Goal: Task Accomplishment & Management: Use online tool/utility

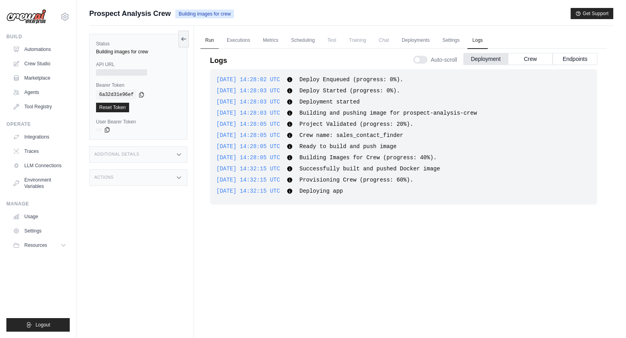
click at [212, 44] on link "Run" at bounding box center [210, 40] width 18 height 17
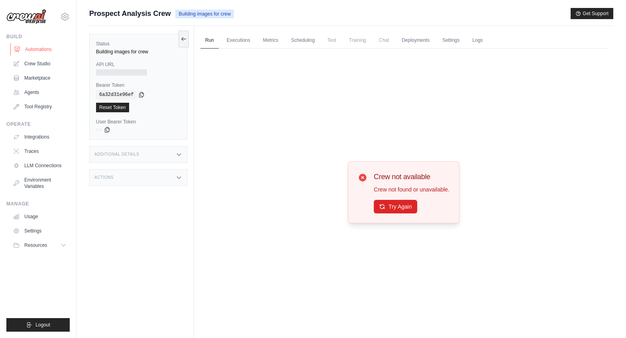
click at [45, 49] on link "Automations" at bounding box center [40, 49] width 60 height 13
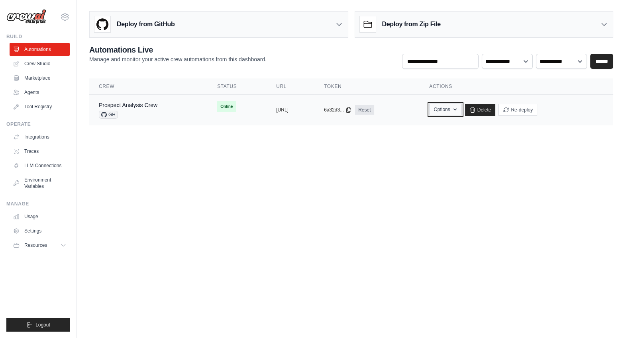
click at [462, 110] on button "Options" at bounding box center [445, 110] width 32 height 12
click at [162, 106] on div "Prospect Analysis Crew GH" at bounding box center [148, 110] width 99 height 18
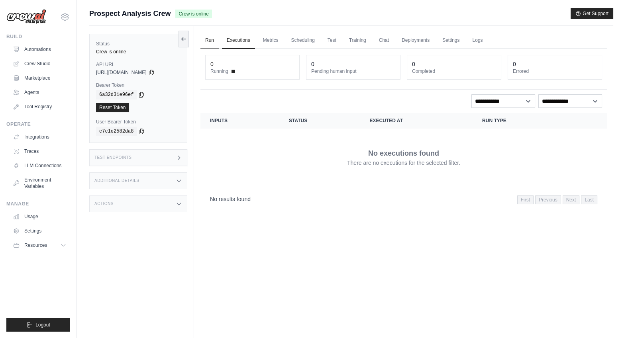
click at [210, 45] on link "Run" at bounding box center [210, 40] width 18 height 17
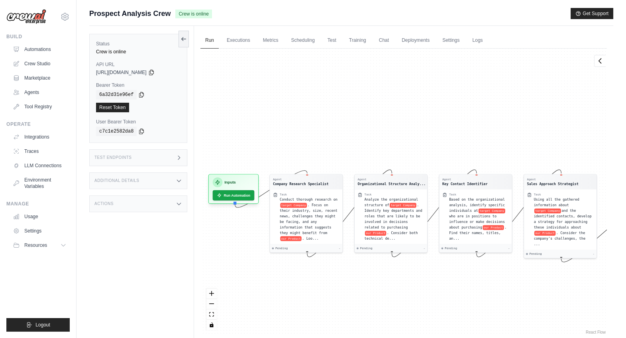
click at [169, 179] on div "Additional Details" at bounding box center [138, 181] width 98 height 17
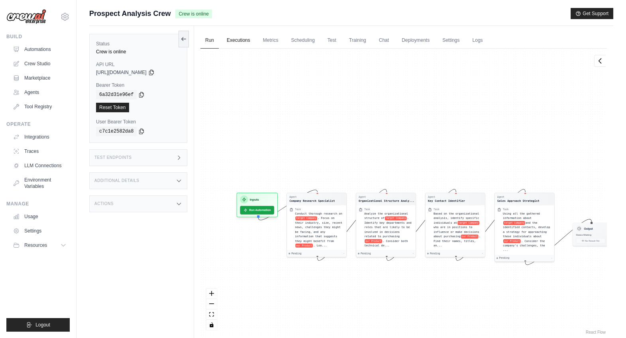
click at [250, 41] on link "Executions" at bounding box center [238, 40] width 33 height 17
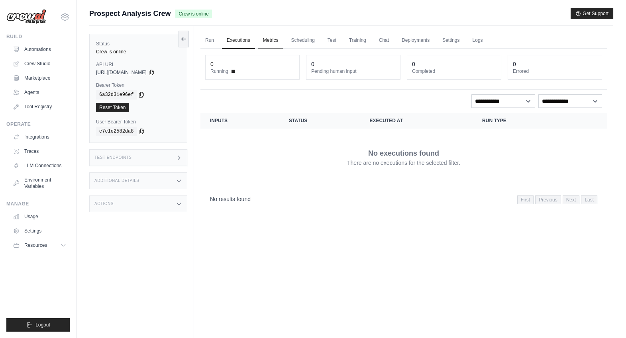
click at [272, 41] on link "Metrics" at bounding box center [270, 40] width 25 height 17
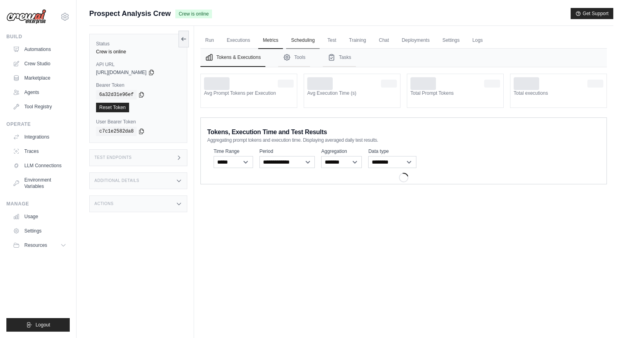
click at [292, 41] on link "Scheduling" at bounding box center [302, 40] width 33 height 17
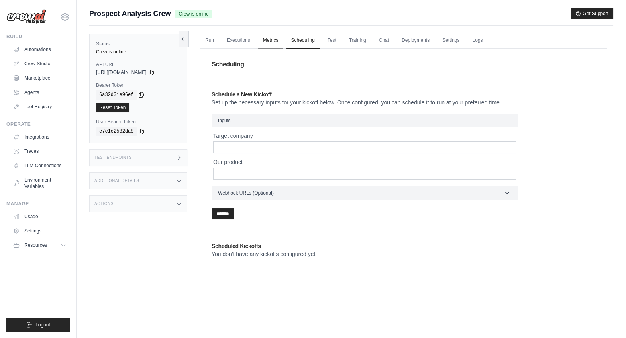
click at [263, 43] on link "Metrics" at bounding box center [270, 40] width 25 height 17
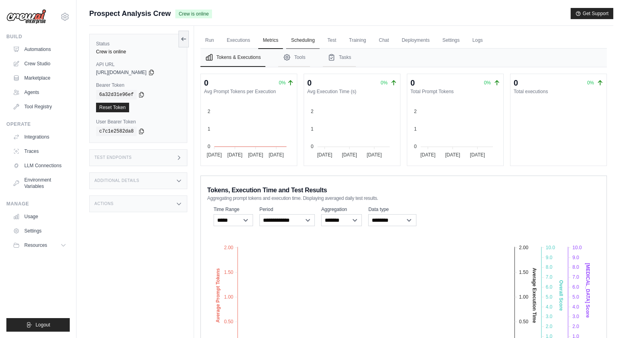
click at [302, 39] on link "Scheduling" at bounding box center [302, 40] width 33 height 17
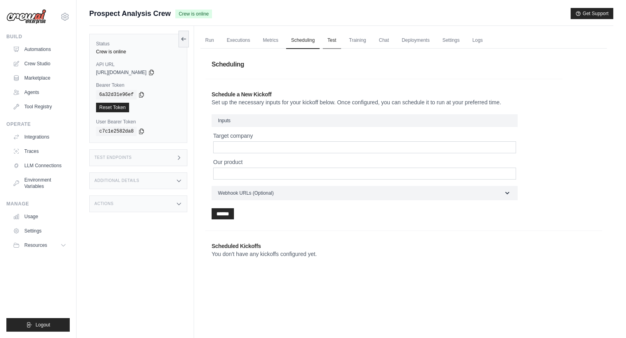
click at [331, 38] on link "Test" at bounding box center [332, 40] width 18 height 17
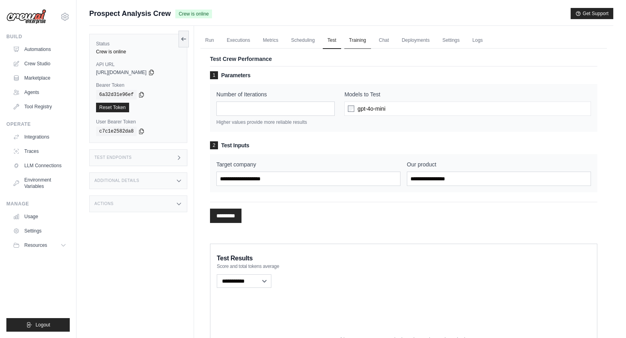
click at [354, 39] on link "Training" at bounding box center [357, 40] width 27 height 17
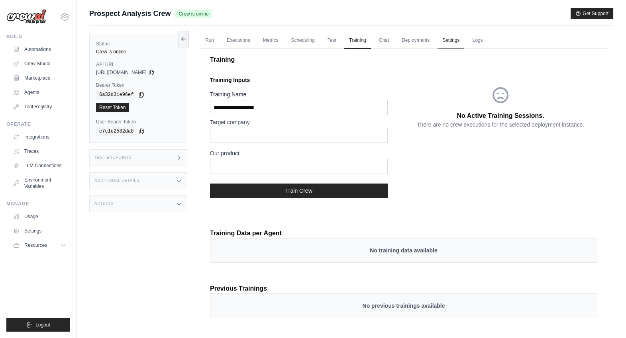
click at [447, 41] on link "Settings" at bounding box center [451, 40] width 27 height 17
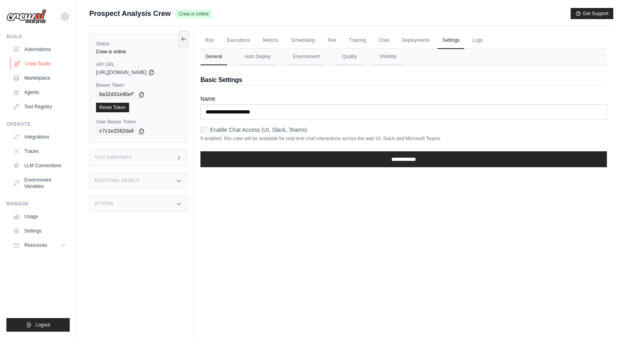
click at [32, 59] on link "Crew Studio" at bounding box center [40, 63] width 60 height 13
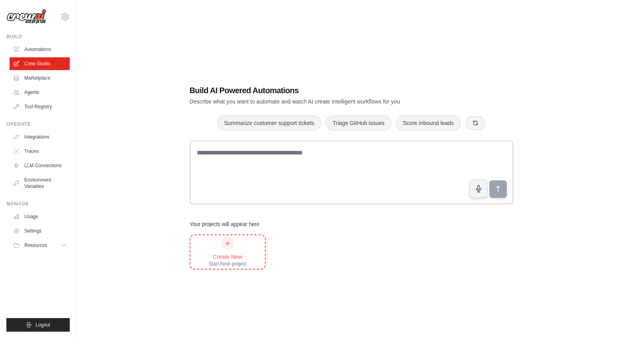
click at [233, 245] on div at bounding box center [227, 243] width 13 height 13
click at [41, 75] on link "Marketplace" at bounding box center [40, 78] width 60 height 13
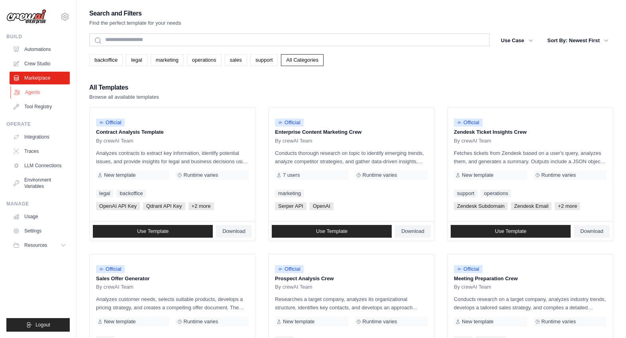
click at [38, 93] on link "Agents" at bounding box center [40, 92] width 60 height 13
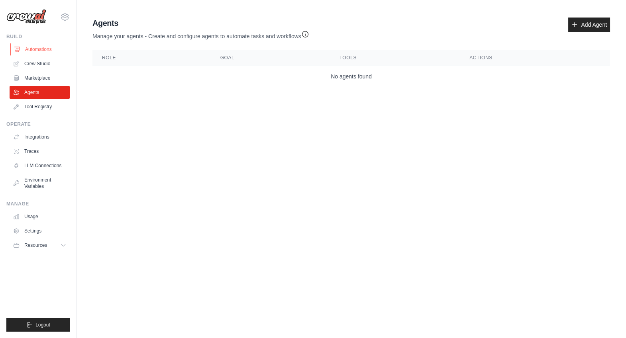
click at [41, 47] on link "Automations" at bounding box center [40, 49] width 60 height 13
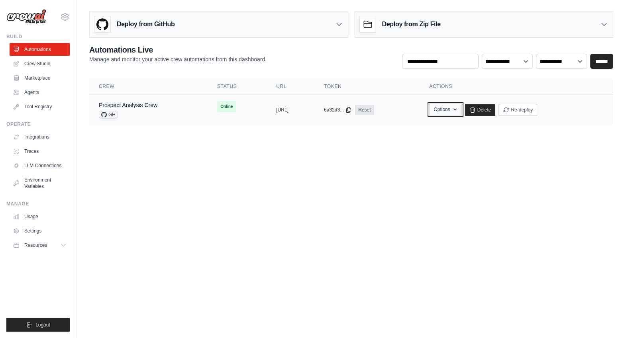
click at [462, 112] on button "Options" at bounding box center [445, 110] width 32 height 12
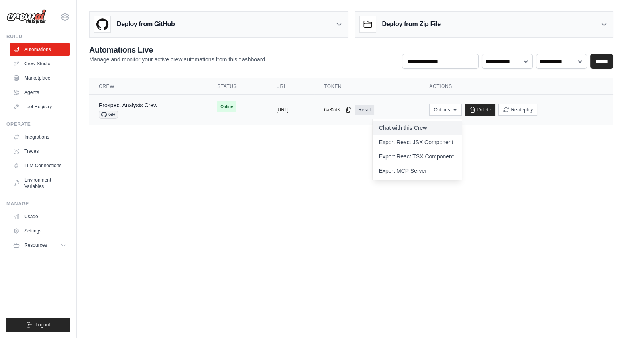
click at [457, 130] on link "Chat with this Crew" at bounding box center [417, 128] width 89 height 14
click at [521, 161] on body "alex@io.tt Settings Build Automations Crew Studio Blog" at bounding box center [313, 169] width 626 height 338
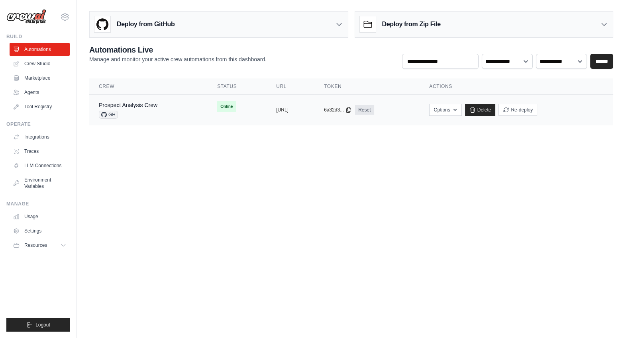
click at [112, 114] on span "GH" at bounding box center [108, 115] width 19 height 8
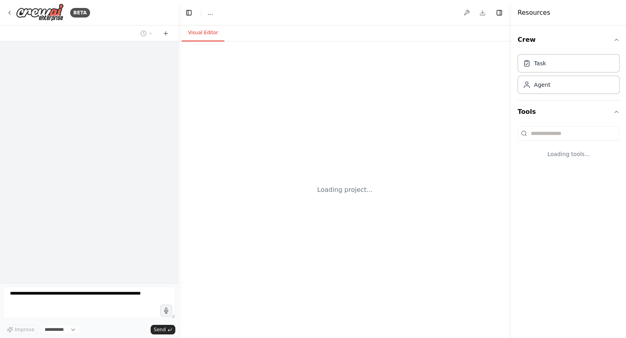
select select "****"
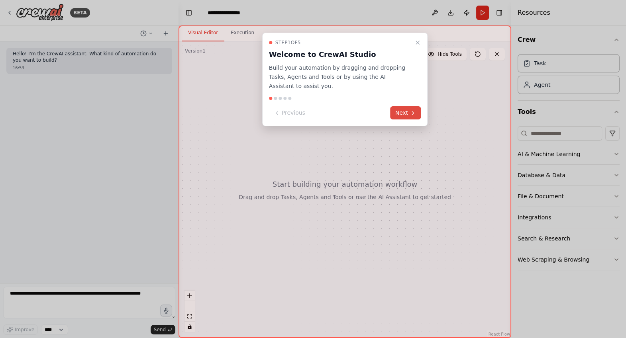
click at [402, 111] on button "Next" at bounding box center [406, 112] width 31 height 13
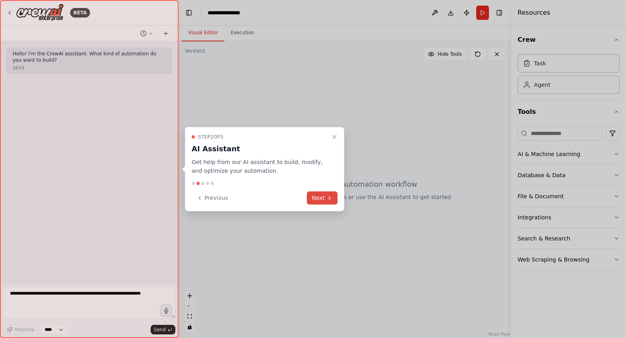
click at [320, 200] on button "Next" at bounding box center [322, 198] width 31 height 13
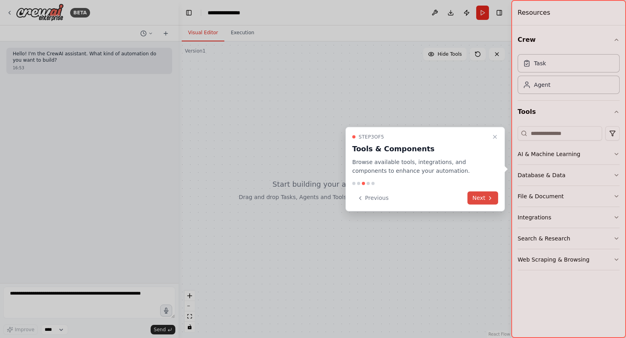
click at [480, 203] on button "Next" at bounding box center [483, 198] width 31 height 13
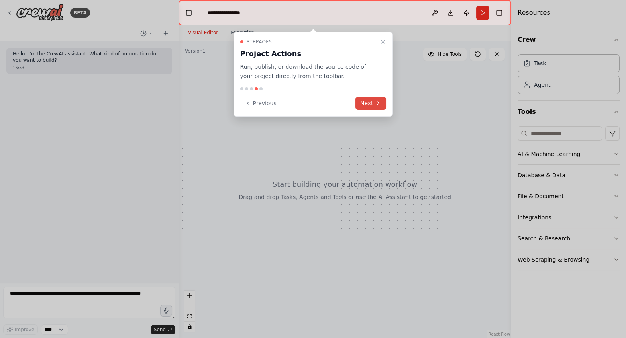
click at [378, 104] on icon at bounding box center [378, 103] width 6 height 6
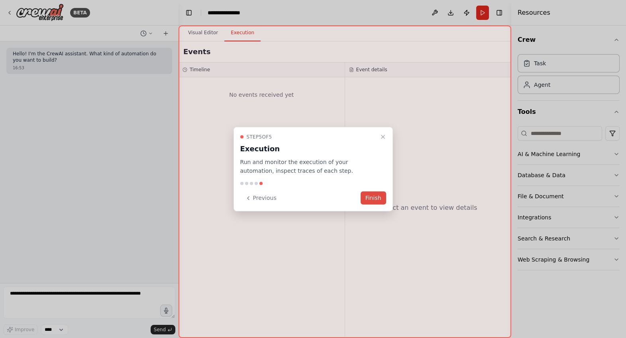
click at [370, 201] on button "Finish" at bounding box center [374, 198] width 26 height 13
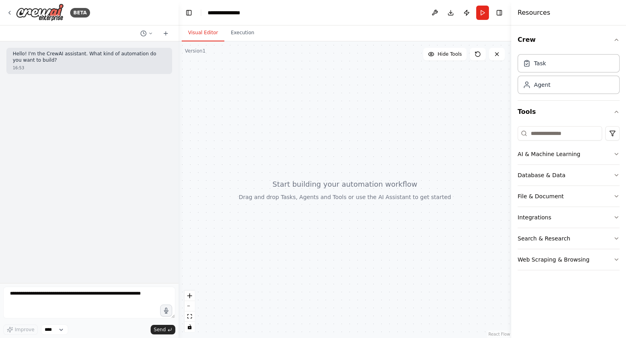
click at [624, 157] on div "Crew Task Agent Tools AI & Machine Learning Database & Data File & Document Int…" at bounding box center [569, 182] width 115 height 313
click at [621, 156] on div "Crew Task Agent Tools AI & Machine Learning Database & Data File & Document Int…" at bounding box center [569, 182] width 115 height 313
click at [618, 154] on icon "button" at bounding box center [616, 154] width 3 height 2
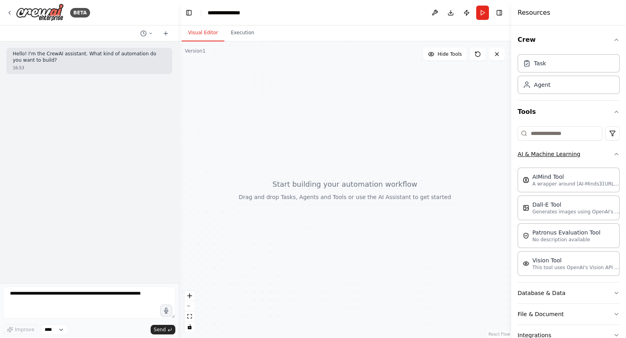
click at [618, 154] on icon "button" at bounding box center [616, 154] width 3 height 2
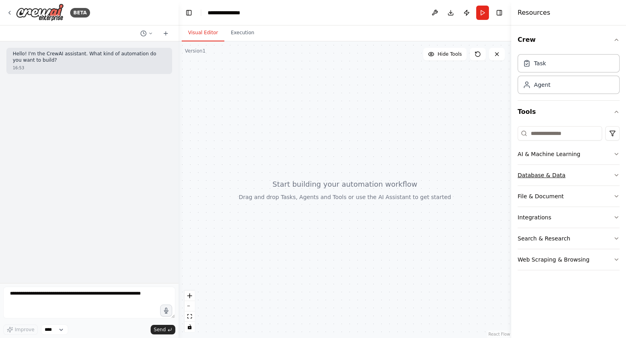
click at [616, 173] on icon "button" at bounding box center [617, 175] width 6 height 6
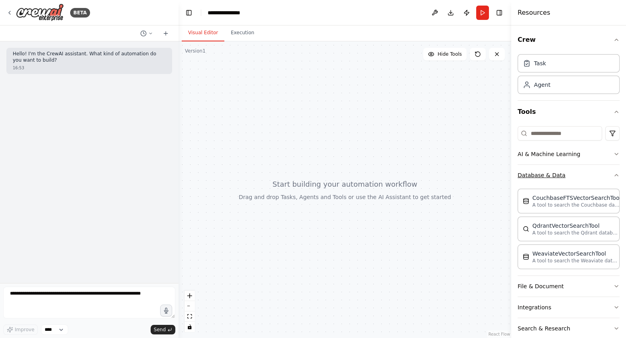
click at [616, 173] on icon "button" at bounding box center [617, 175] width 6 height 6
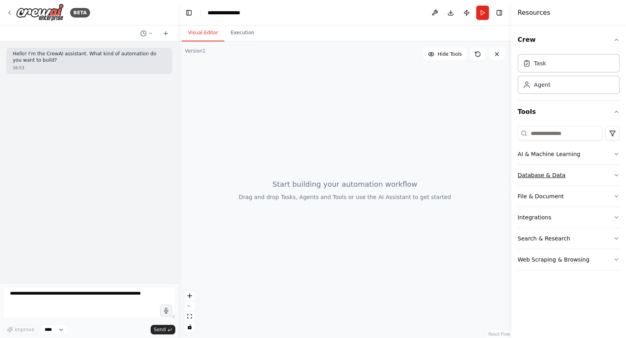
click at [616, 172] on icon "button" at bounding box center [617, 175] width 6 height 6
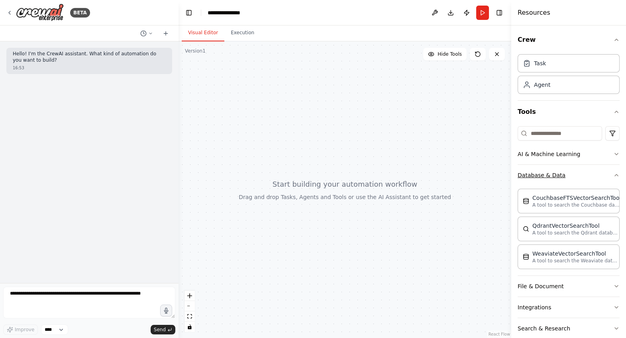
click at [616, 172] on icon "button" at bounding box center [617, 175] width 6 height 6
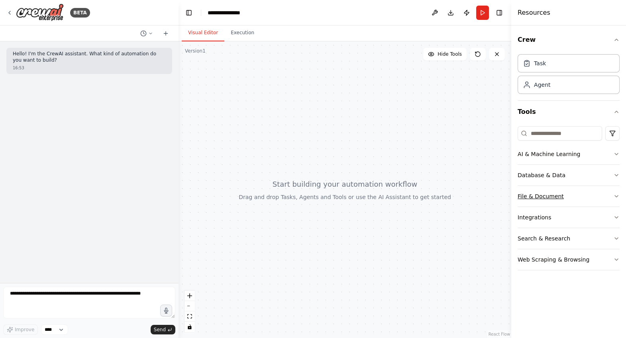
click at [616, 187] on button "File & Document" at bounding box center [569, 196] width 102 height 21
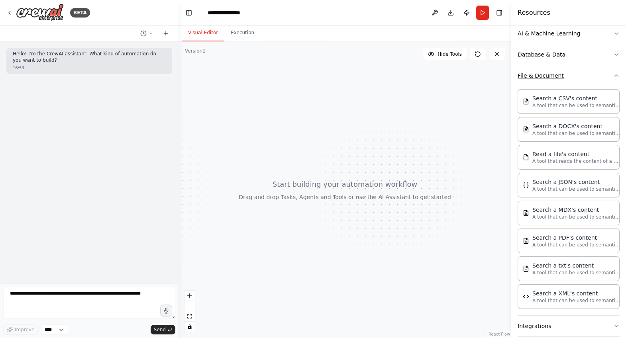
scroll to position [105, 0]
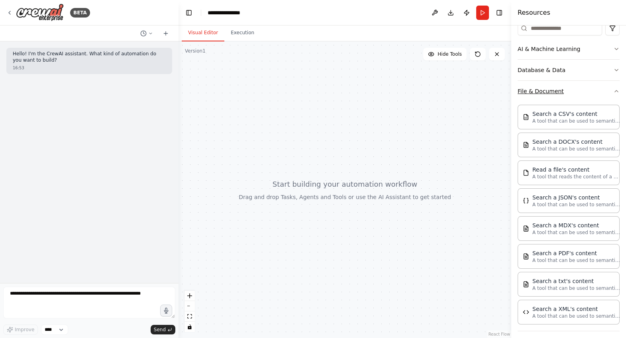
click at [612, 91] on button "File & Document" at bounding box center [569, 91] width 102 height 21
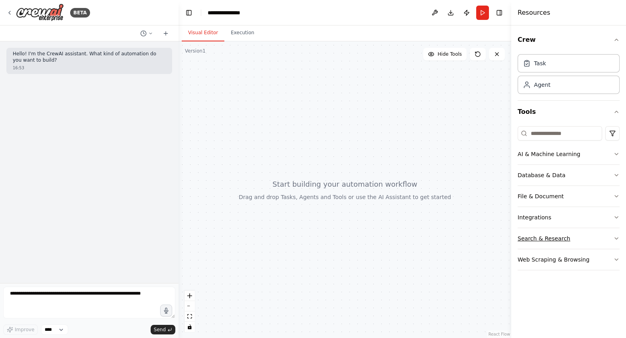
click at [610, 241] on button "Search & Research" at bounding box center [569, 238] width 102 height 21
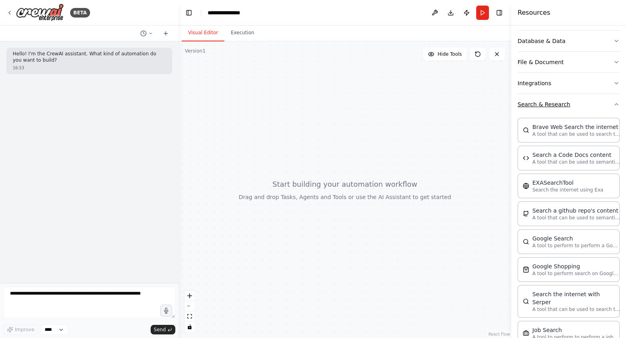
scroll to position [134, 0]
click at [617, 108] on button "Search & Research" at bounding box center [569, 104] width 102 height 21
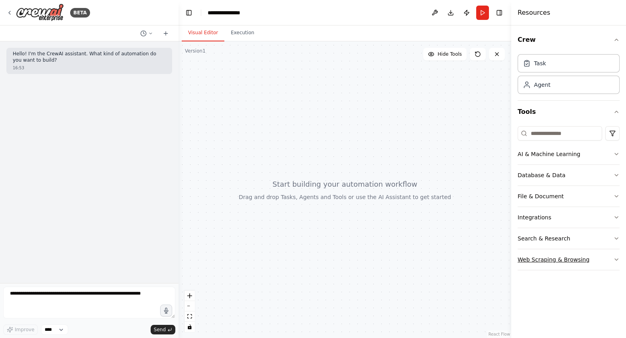
click at [615, 258] on icon "button" at bounding box center [617, 260] width 6 height 6
click at [437, 14] on button at bounding box center [435, 13] width 13 height 14
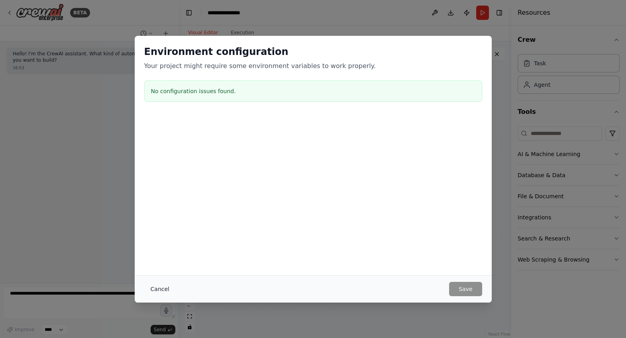
click at [154, 286] on button "Cancel" at bounding box center [159, 289] width 31 height 14
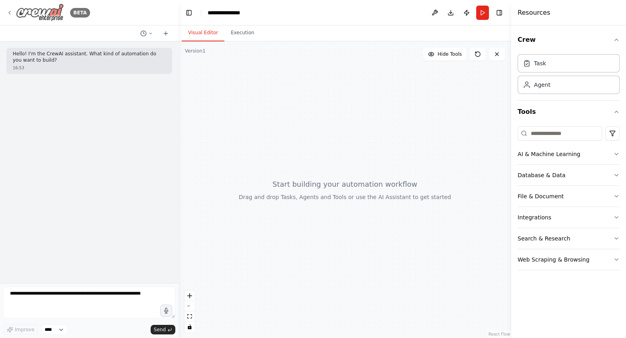
click at [34, 10] on img at bounding box center [40, 13] width 48 height 18
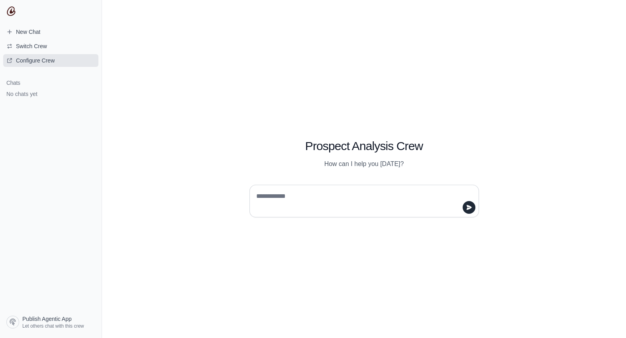
click at [44, 58] on span "Configure Crew" at bounding box center [35, 61] width 39 height 8
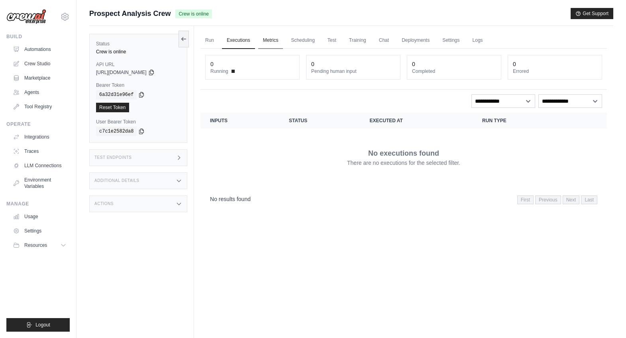
click at [278, 37] on link "Metrics" at bounding box center [270, 40] width 25 height 17
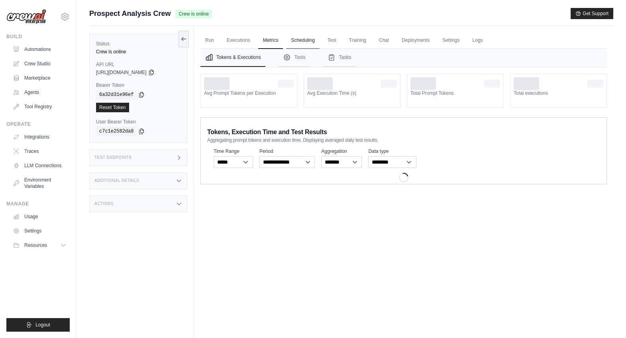
click at [295, 42] on link "Scheduling" at bounding box center [302, 40] width 33 height 17
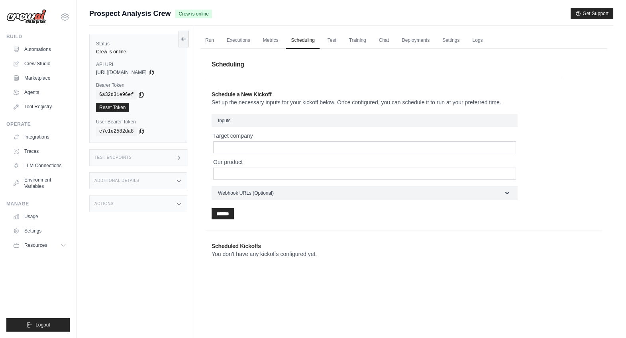
click at [238, 118] on h3 "Inputs" at bounding box center [365, 120] width 306 height 13
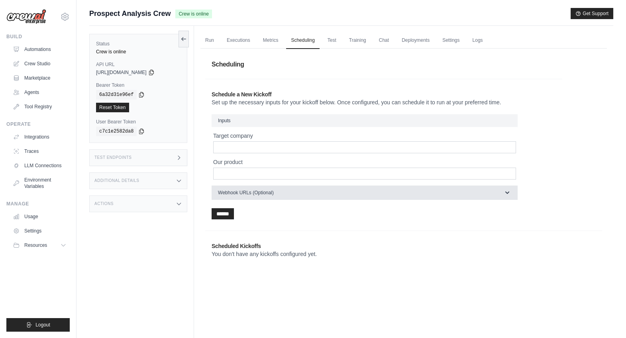
click at [230, 192] on span "Webhook URLs (Optional)" at bounding box center [246, 193] width 56 height 6
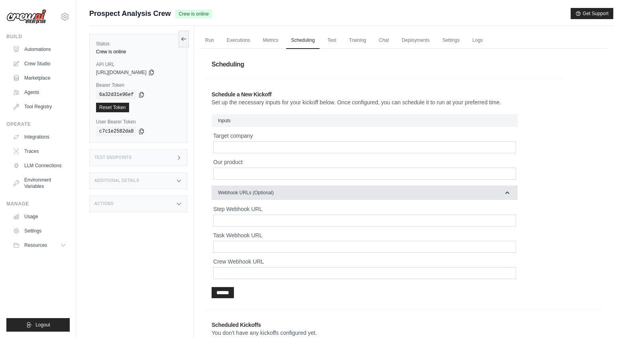
click at [230, 192] on span "Webhook URLs (Optional)" at bounding box center [246, 193] width 56 height 6
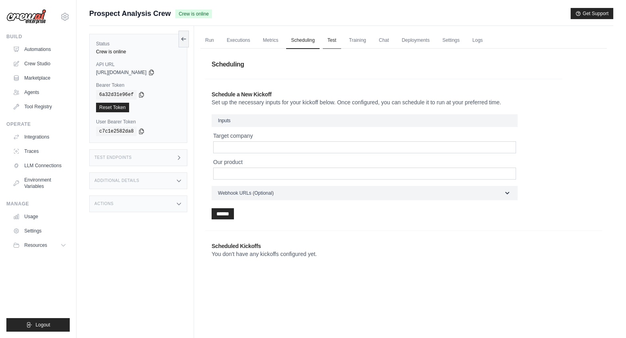
click at [332, 41] on link "Test" at bounding box center [332, 40] width 18 height 17
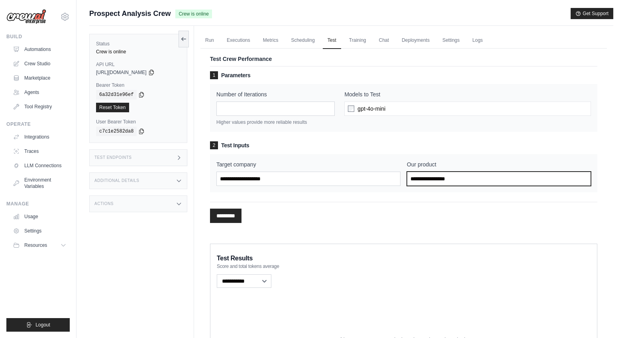
click at [427, 179] on input "Our product" at bounding box center [499, 179] width 184 height 14
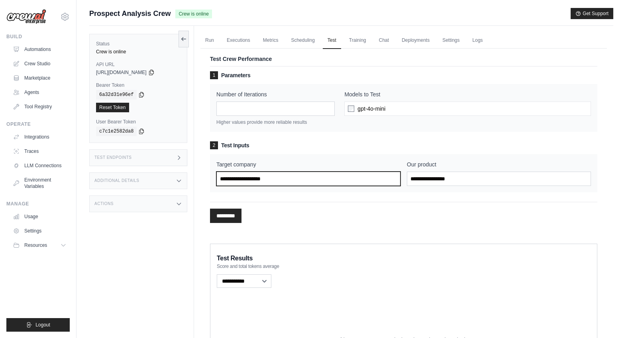
click at [358, 183] on input "Target company" at bounding box center [308, 179] width 184 height 14
click at [47, 51] on link "Automations" at bounding box center [40, 49] width 60 height 13
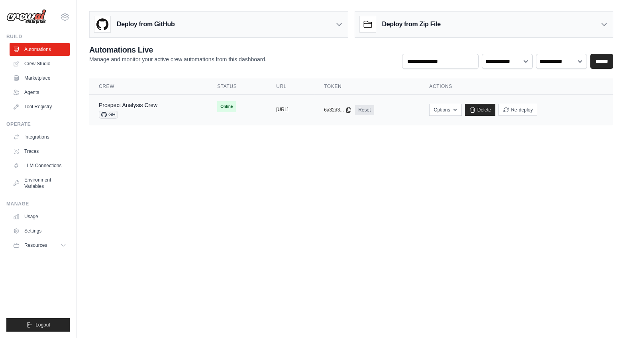
click at [289, 111] on button "https://prospect-analysis-crew-da56" at bounding box center [282, 109] width 12 height 6
click at [246, 28] on div "Deploy from GitHub" at bounding box center [219, 25] width 258 height 26
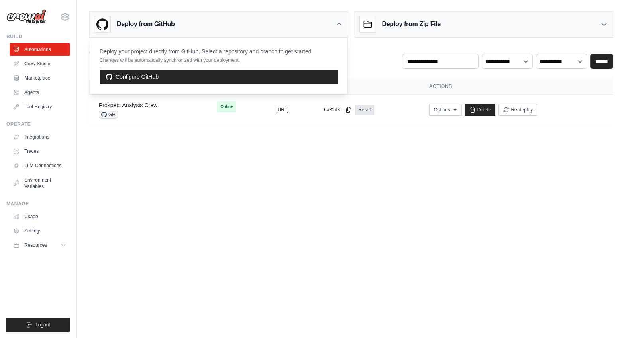
click at [305, 7] on main "Deploy from GitHub Deploy your project directly from GitHub. Select a repositor…" at bounding box center [352, 71] width 550 height 143
click at [304, 12] on div "Deploy from GitHub" at bounding box center [219, 25] width 258 height 26
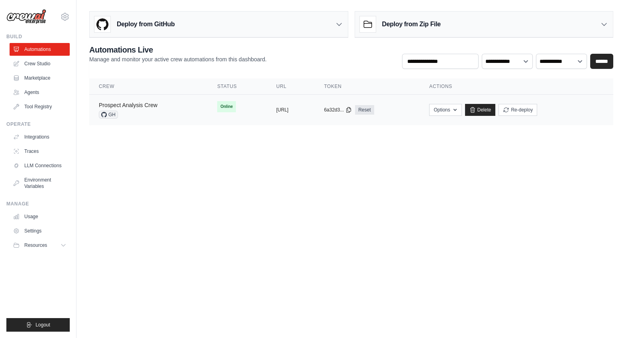
click at [155, 106] on link "Prospect Analysis Crew" at bounding box center [128, 105] width 59 height 6
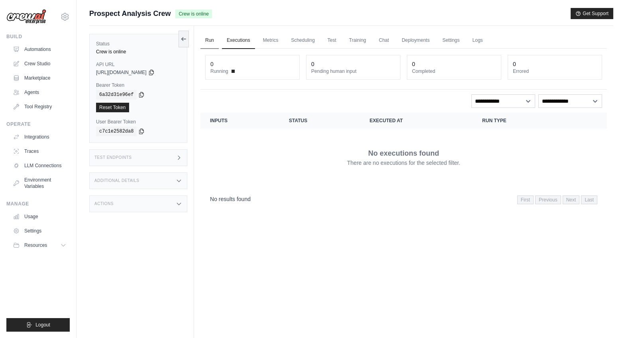
click at [216, 46] on link "Run" at bounding box center [210, 40] width 18 height 17
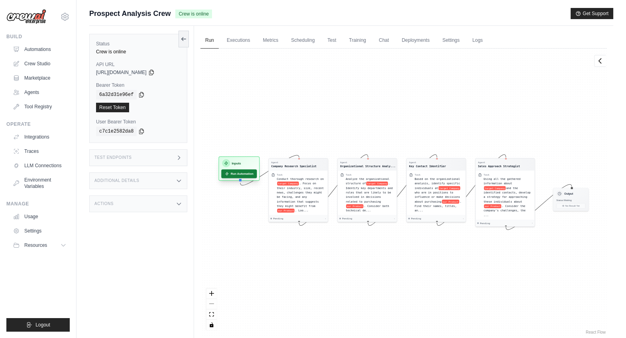
click at [240, 175] on button "Run Automation" at bounding box center [238, 173] width 35 height 9
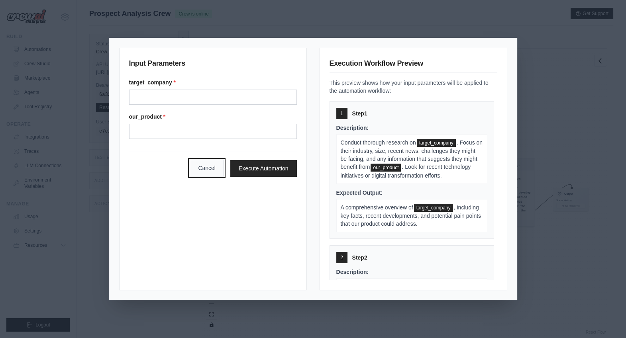
click at [214, 169] on button "Cancel" at bounding box center [207, 168] width 34 height 17
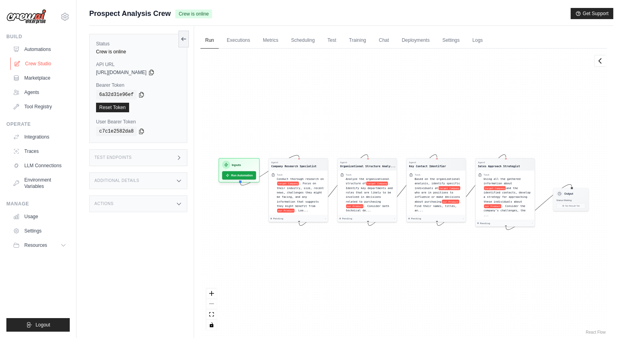
click at [41, 67] on link "Crew Studio" at bounding box center [40, 63] width 60 height 13
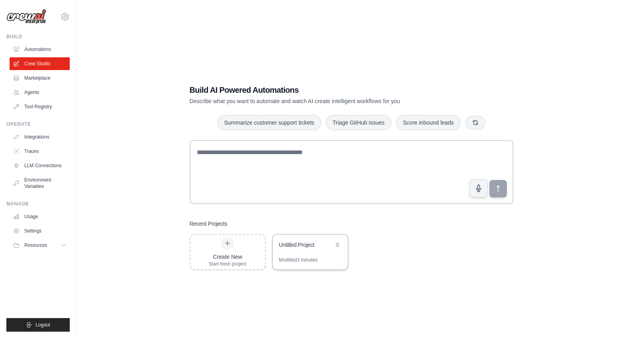
click at [283, 244] on div "Untitled Project" at bounding box center [306, 245] width 55 height 8
click at [37, 44] on link "Automations" at bounding box center [40, 49] width 60 height 13
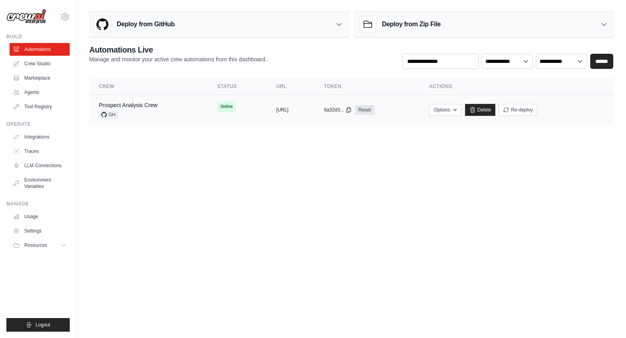
click at [153, 110] on div "Prospect Analysis Crew GH" at bounding box center [128, 110] width 59 height 18
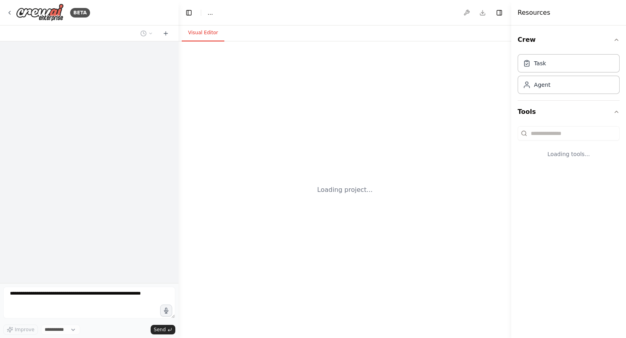
select select "****"
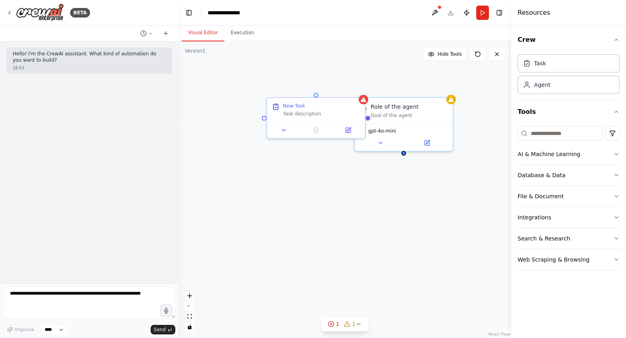
click at [262, 157] on div "Role of the agent Goal of the agent gpt-4o-mini New Task Task description" at bounding box center [345, 189] width 333 height 297
click at [279, 116] on div "New Task Task description" at bounding box center [316, 108] width 98 height 24
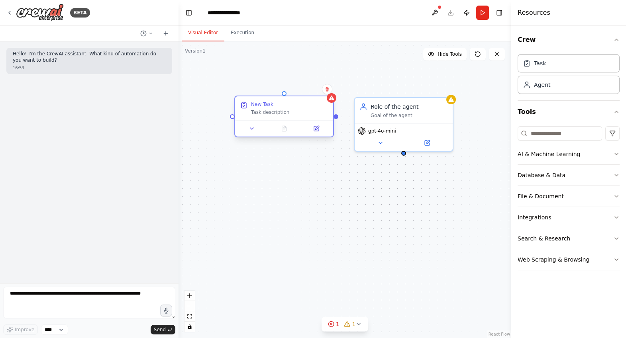
drag, startPoint x: 293, startPoint y: 112, endPoint x: 256, endPoint y: 110, distance: 37.9
click at [256, 110] on div "Task description" at bounding box center [289, 112] width 77 height 6
drag, startPoint x: 328, startPoint y: 117, endPoint x: 400, endPoint y: 143, distance: 77.0
click at [400, 143] on div "Role of the agent Goal of the agent gpt-4o-mini New Task Task description" at bounding box center [345, 189] width 333 height 297
drag, startPoint x: 404, startPoint y: 150, endPoint x: 251, endPoint y: 129, distance: 154.1
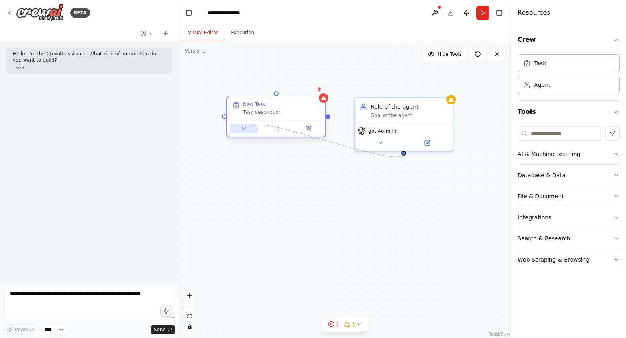
click at [251, 129] on div "Role of the agent Goal of the agent gpt-4o-mini New Task Task description" at bounding box center [345, 189] width 333 height 297
click at [251, 129] on button at bounding box center [244, 129] width 28 height 10
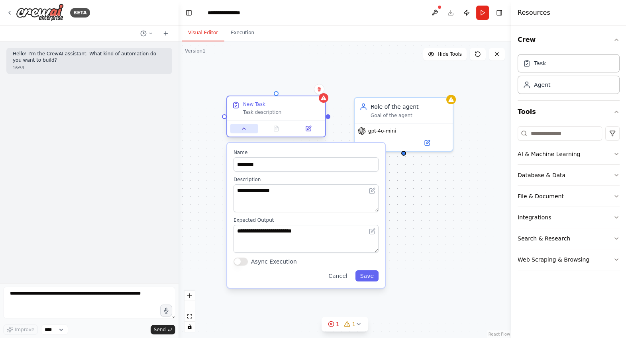
click at [251, 129] on button at bounding box center [244, 129] width 28 height 10
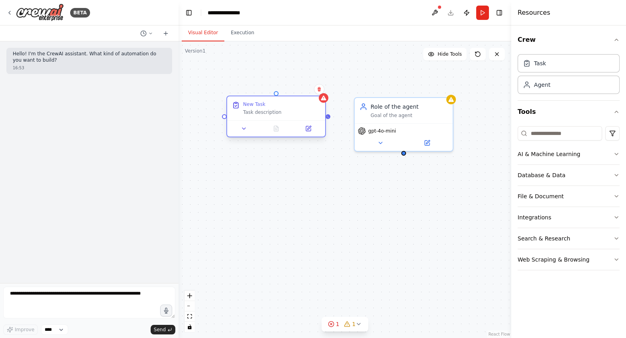
click at [328, 116] on div at bounding box center [328, 116] width 5 height 5
click at [271, 113] on div "Task description" at bounding box center [281, 112] width 77 height 6
click at [307, 130] on icon at bounding box center [308, 128] width 5 height 5
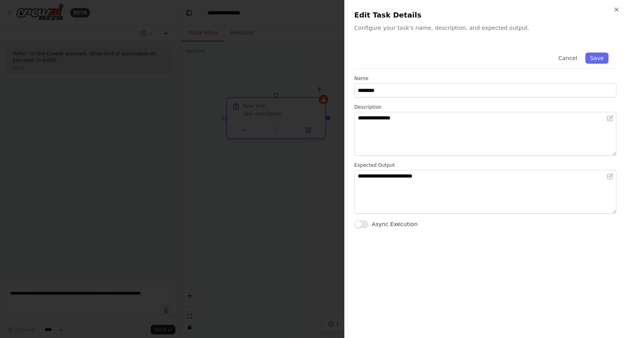
click at [617, 14] on div "**********" at bounding box center [485, 169] width 282 height 338
click at [617, 8] on icon "button" at bounding box center [617, 9] width 6 height 6
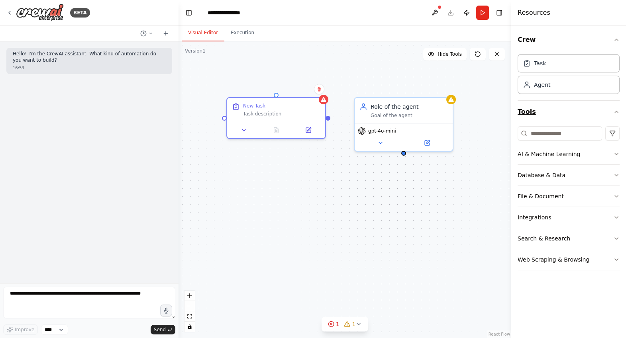
click at [617, 114] on icon "button" at bounding box center [617, 112] width 6 height 6
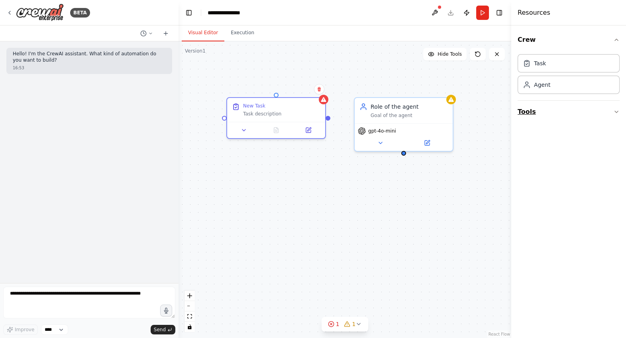
click at [617, 114] on icon "button" at bounding box center [617, 112] width 6 height 6
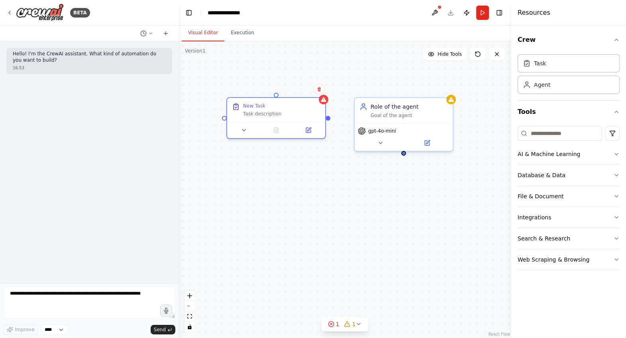
click at [620, 152] on div "Crew Task Agent Tools AI & Machine Learning Database & Data File & Document Int…" at bounding box center [569, 182] width 115 height 313
click at [619, 152] on icon "button" at bounding box center [617, 154] width 6 height 6
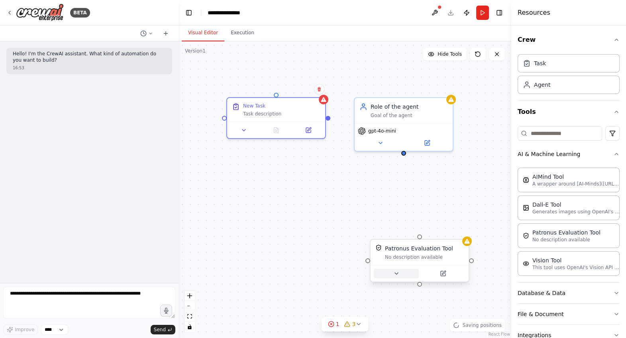
click at [403, 275] on button at bounding box center [396, 274] width 45 height 10
click at [401, 272] on button at bounding box center [396, 274] width 45 height 10
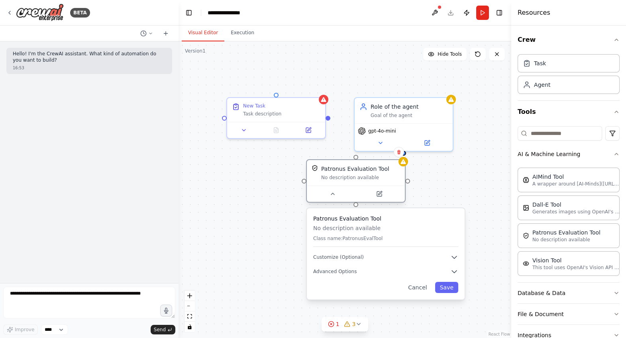
drag, startPoint x: 415, startPoint y: 247, endPoint x: 350, endPoint y: 166, distance: 104.0
click at [350, 166] on div "Patronus Evaluation Tool" at bounding box center [355, 169] width 68 height 8
click at [454, 258] on icon "button" at bounding box center [454, 258] width 5 height 2
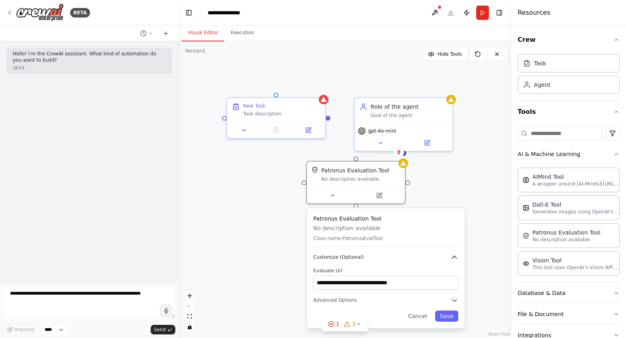
click at [454, 258] on icon "button" at bounding box center [454, 257] width 5 height 2
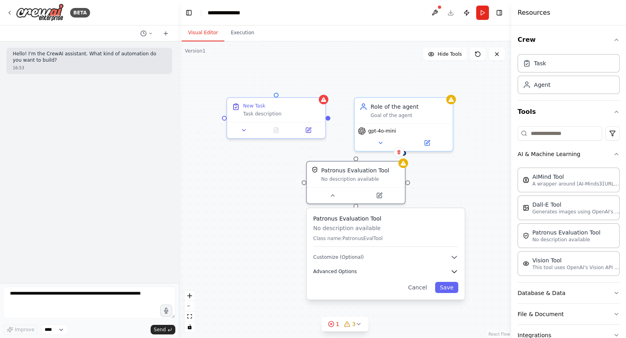
click at [454, 275] on icon "button" at bounding box center [455, 272] width 8 height 8
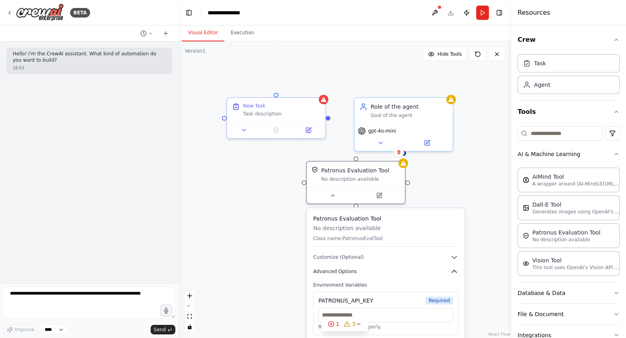
click at [454, 275] on icon "button" at bounding box center [455, 272] width 8 height 8
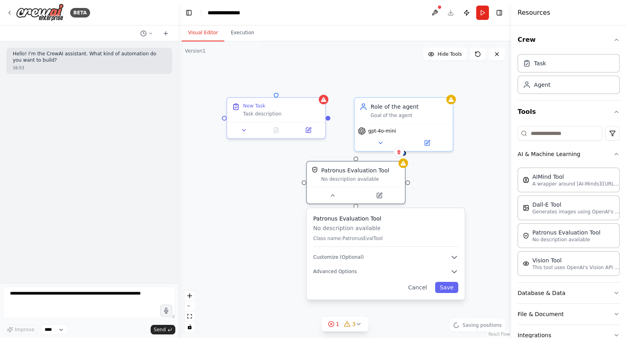
click at [415, 296] on div "Patronus Evaluation Tool No description available Class name: PatronusEvalTool …" at bounding box center [386, 254] width 158 height 91
click at [418, 292] on button "Cancel" at bounding box center [417, 287] width 28 height 11
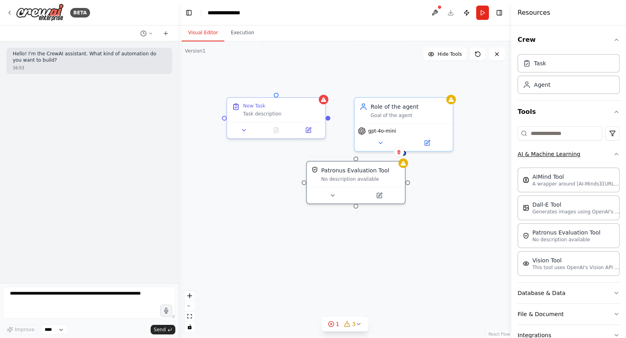
click at [616, 151] on icon "button" at bounding box center [617, 154] width 6 height 6
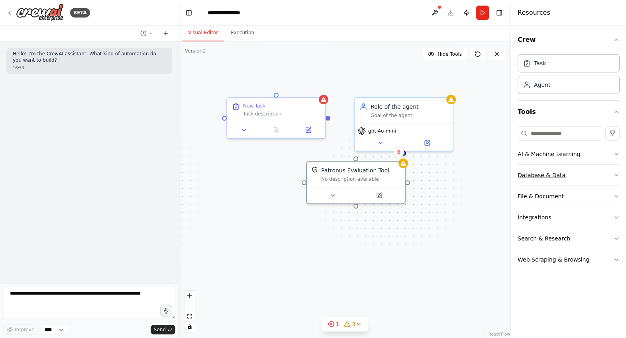
click at [616, 170] on button "Database & Data" at bounding box center [569, 175] width 102 height 21
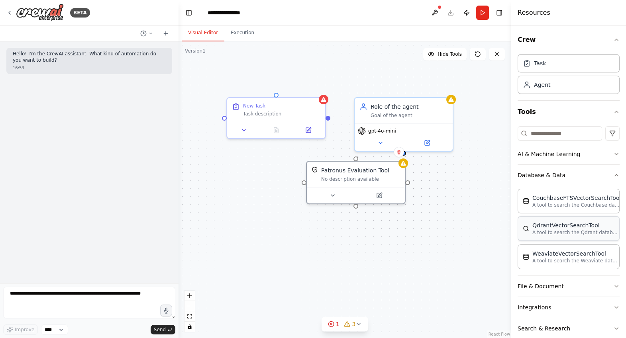
scroll to position [34, 0]
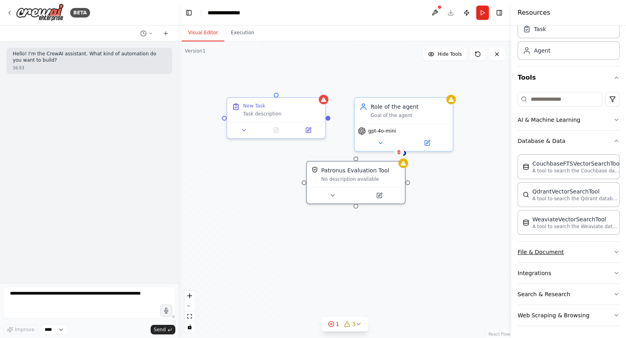
click at [609, 252] on button "File & Document" at bounding box center [569, 252] width 102 height 21
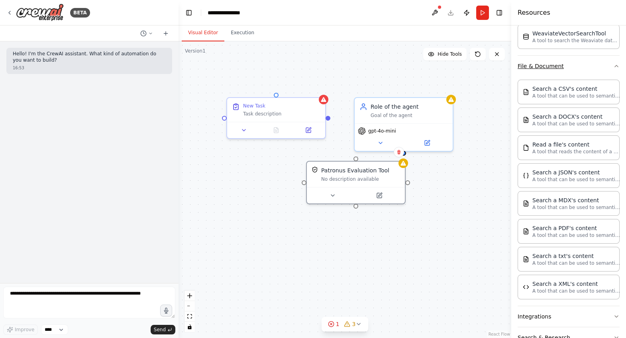
scroll to position [224, 0]
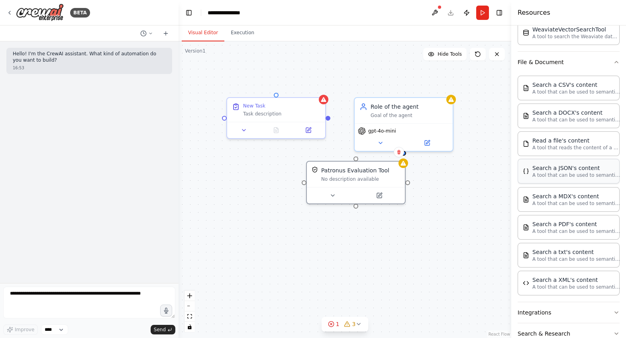
click at [586, 177] on p "A tool that can be used to semantic search a query from a JSON's content." at bounding box center [577, 175] width 88 height 6
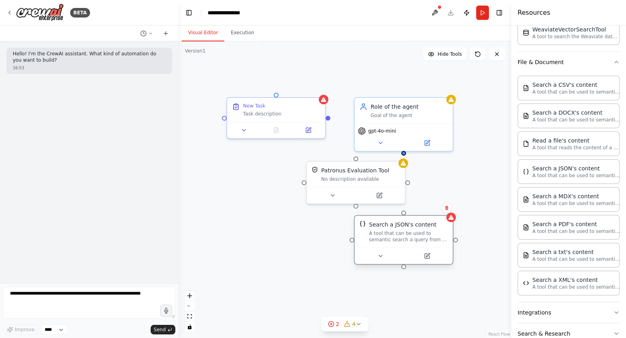
drag, startPoint x: 470, startPoint y: 282, endPoint x: 380, endPoint y: 238, distance: 100.6
click at [380, 238] on div "A tool that can be used to semantic search a query from a JSON's content." at bounding box center [408, 236] width 79 height 13
click at [379, 258] on icon at bounding box center [381, 256] width 6 height 6
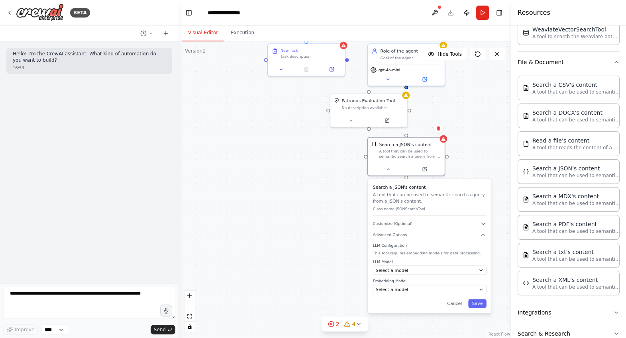
drag, startPoint x: 360, startPoint y: 298, endPoint x: 367, endPoint y: 207, distance: 91.5
click at [367, 207] on div "Role of the agent Goal of the agent gpt-4o-mini New Task Task description Patro…" at bounding box center [345, 189] width 333 height 297
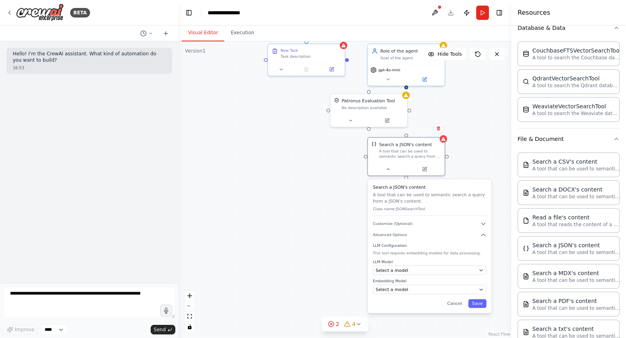
scroll to position [263, 0]
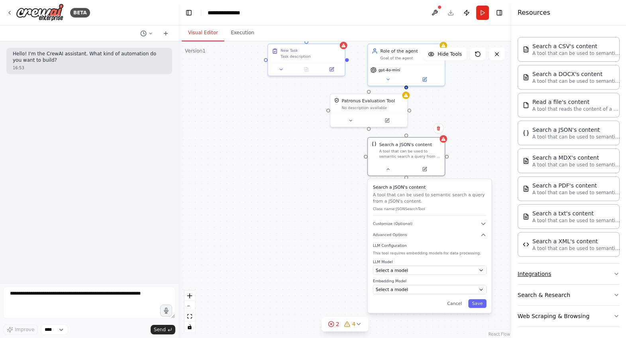
click at [603, 269] on button "Integrations" at bounding box center [569, 274] width 102 height 21
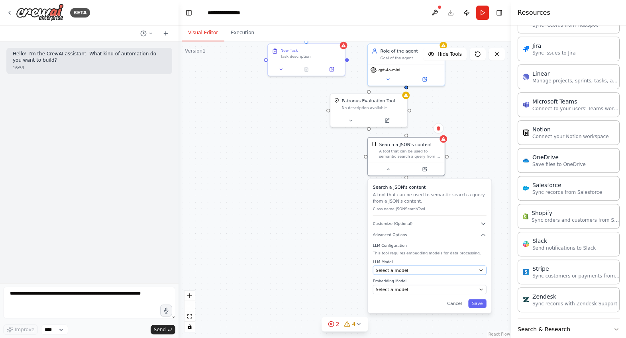
scroll to position [795, 0]
click at [314, 220] on div "Role of the agent Goal of the agent gpt-4o-mini New Task Task description Patro…" at bounding box center [345, 189] width 333 height 297
click at [453, 307] on button "Cancel" at bounding box center [455, 303] width 22 height 9
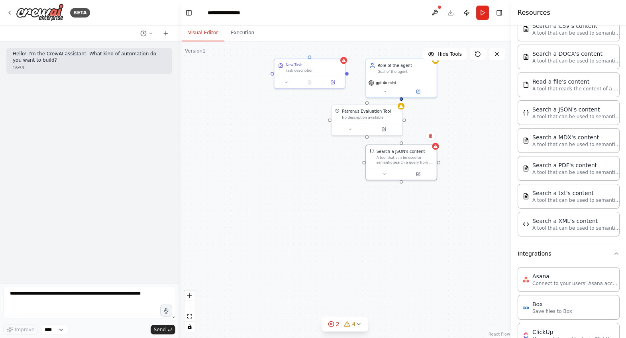
scroll to position [300, 0]
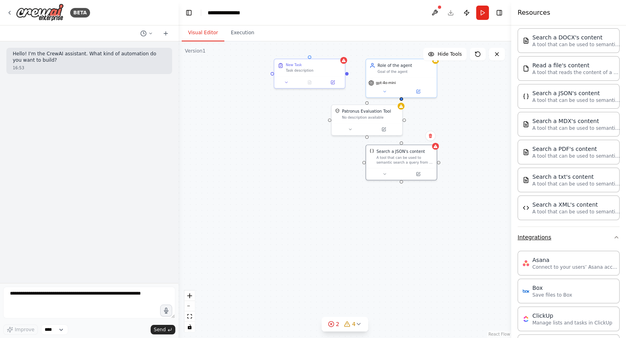
click at [618, 240] on button "Integrations" at bounding box center [569, 237] width 102 height 21
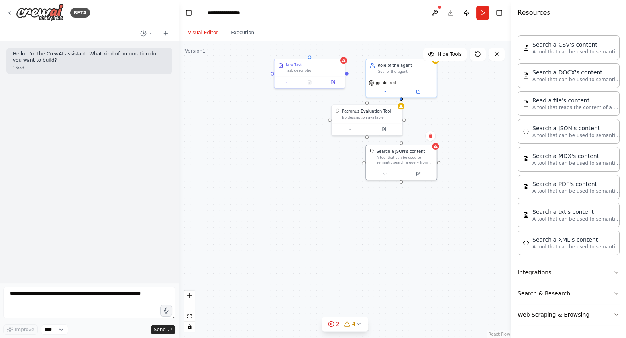
scroll to position [263, 0]
click at [621, 291] on div "Crew Task Agent Tools AI & Machine Learning Database & Data CouchbaseFTSVectorS…" at bounding box center [569, 182] width 115 height 313
click at [617, 295] on icon "button" at bounding box center [616, 296] width 3 height 2
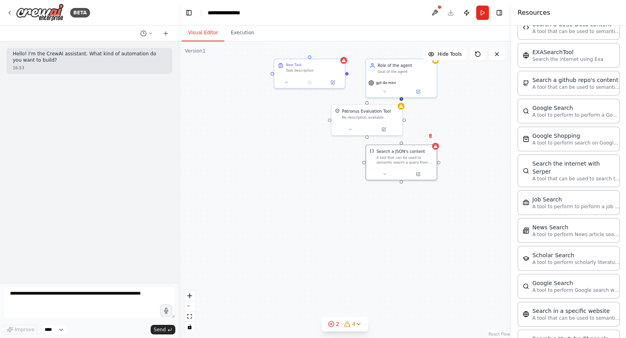
scroll to position [592, 0]
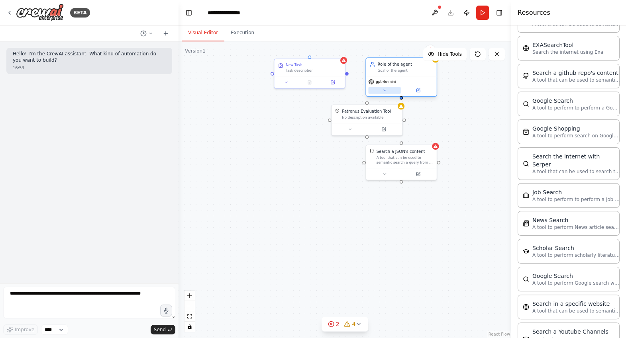
click at [383, 92] on icon at bounding box center [384, 90] width 5 height 5
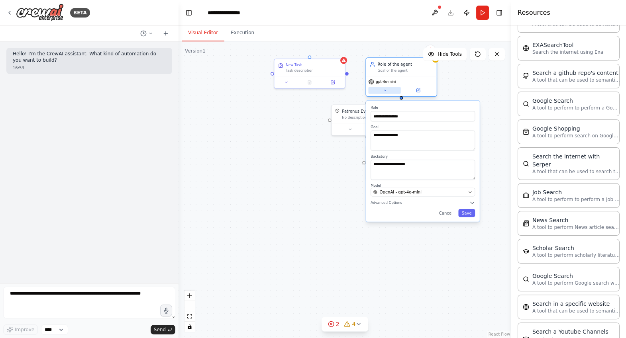
click at [383, 92] on icon at bounding box center [384, 90] width 5 height 5
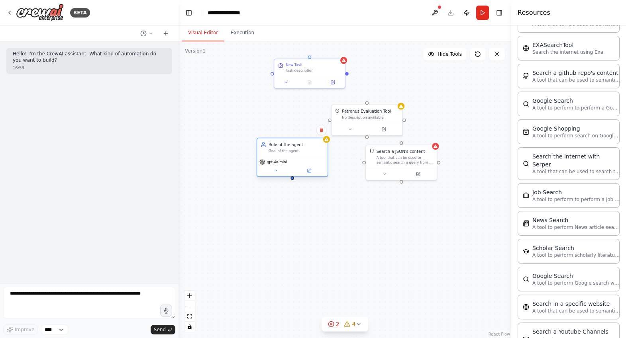
drag, startPoint x: 399, startPoint y: 69, endPoint x: 289, endPoint y: 153, distance: 137.9
click at [288, 152] on div "Role of the agent Goal of the agent" at bounding box center [297, 148] width 56 height 12
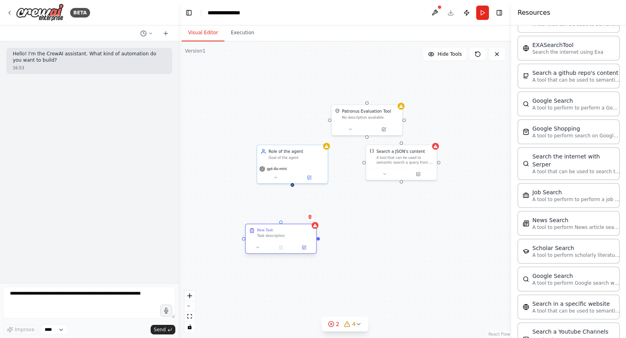
drag, startPoint x: 327, startPoint y: 65, endPoint x: 297, endPoint y: 229, distance: 166.7
click at [297, 229] on div "New Task" at bounding box center [285, 230] width 56 height 5
drag, startPoint x: 292, startPoint y: 183, endPoint x: 244, endPoint y: 240, distance: 74.3
click at [244, 232] on div "Role of the agent Goal of the agent gpt-4o-mini New Task Task description Patro…" at bounding box center [360, 125] width 240 height 214
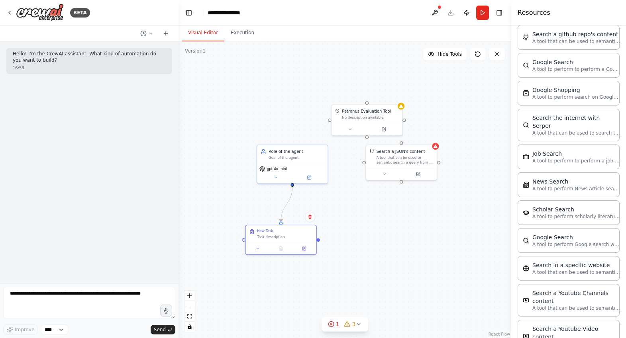
scroll to position [667, 0]
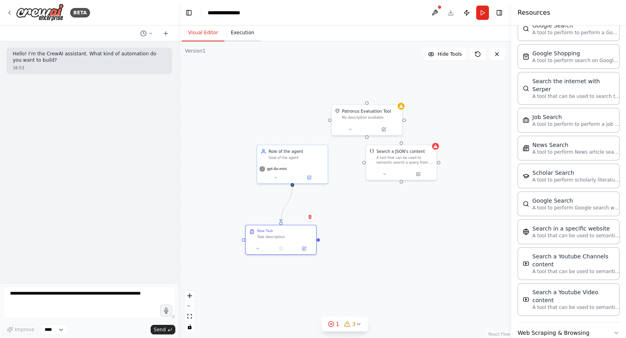
click at [239, 34] on button "Execution" at bounding box center [242, 33] width 36 height 17
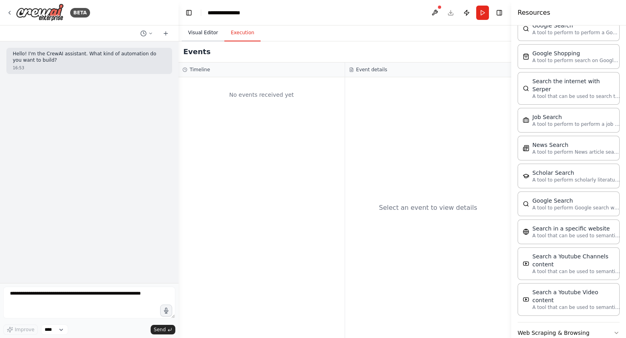
click at [214, 36] on button "Visual Editor" at bounding box center [203, 33] width 43 height 17
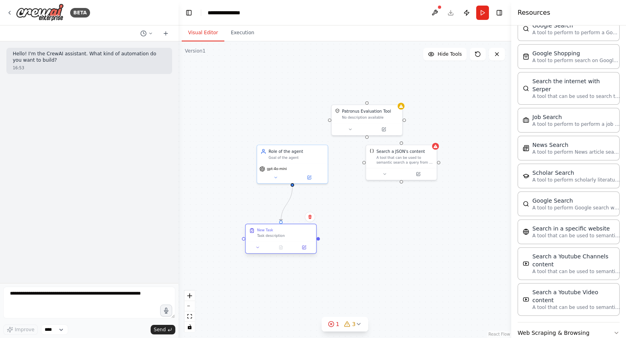
click at [243, 238] on div at bounding box center [244, 239] width 4 height 4
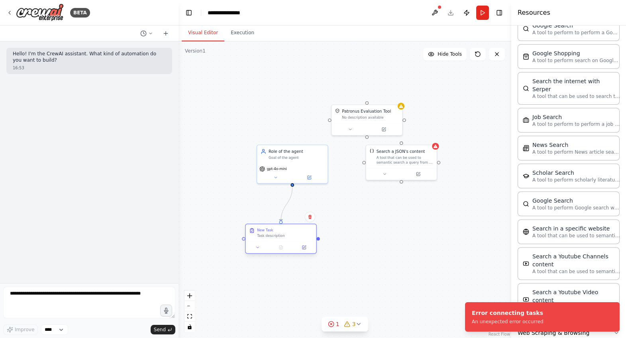
click at [243, 238] on div at bounding box center [244, 239] width 4 height 4
click at [237, 254] on div ".deletable-edge-delete-btn { width: 20px; height: 20px; border: 0px solid #ffff…" at bounding box center [345, 189] width 333 height 297
drag, startPoint x: 386, startPoint y: 113, endPoint x: 392, endPoint y: 107, distance: 7.9
click at [392, 107] on div "Patronus Evaluation Tool" at bounding box center [372, 105] width 49 height 6
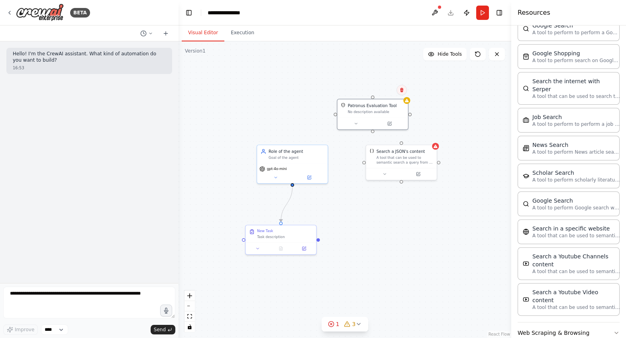
click at [402, 92] on icon at bounding box center [401, 90] width 5 height 5
click at [385, 92] on button "Confirm" at bounding box center [379, 90] width 28 height 10
click at [436, 147] on icon at bounding box center [435, 145] width 5 height 5
click at [432, 137] on icon at bounding box center [430, 136] width 5 height 5
click at [413, 138] on button "Confirm" at bounding box center [408, 136] width 28 height 10
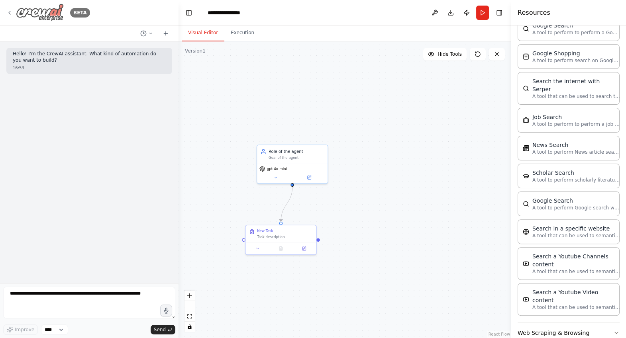
click at [12, 15] on div "BETA" at bounding box center [48, 13] width 84 height 18
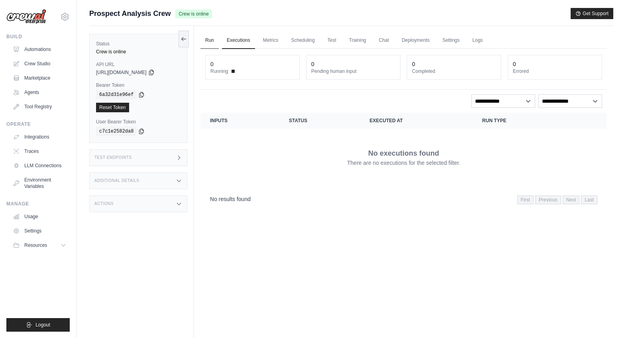
click at [211, 41] on link "Run" at bounding box center [210, 40] width 18 height 17
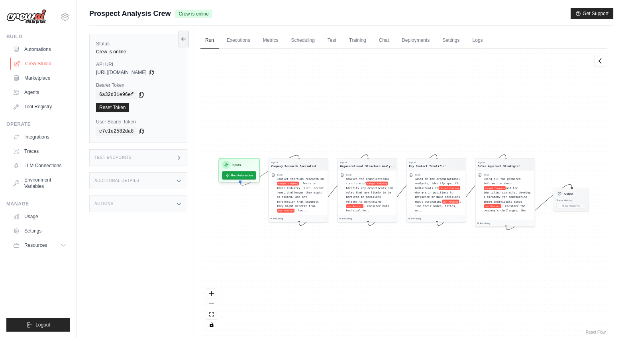
click at [49, 59] on link "Crew Studio" at bounding box center [40, 63] width 60 height 13
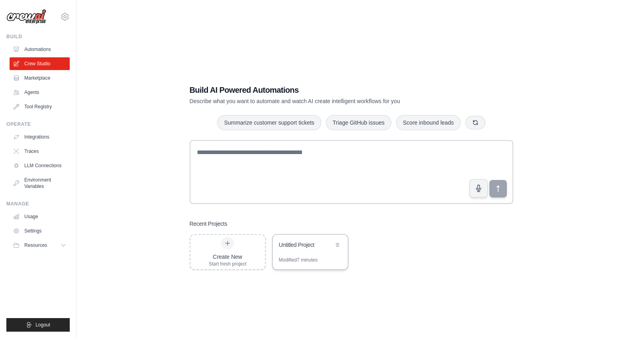
click at [294, 259] on div "Modified 7 minutes" at bounding box center [298, 260] width 39 height 6
click at [42, 88] on link "Agents" at bounding box center [40, 92] width 60 height 13
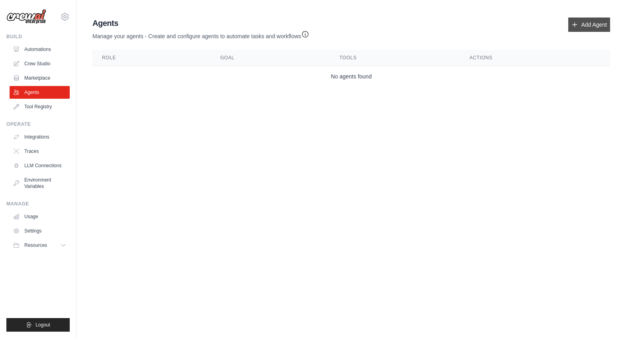
click at [578, 24] on link "Add Agent" at bounding box center [590, 25] width 42 height 14
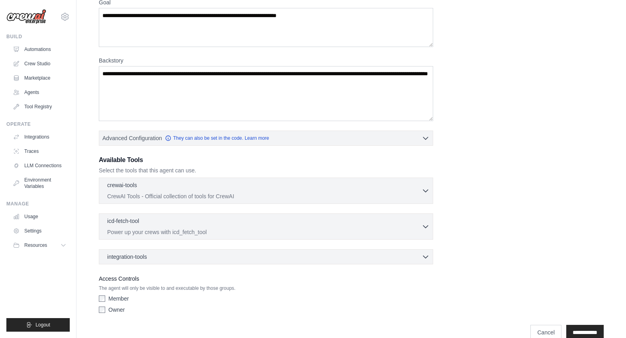
scroll to position [89, 0]
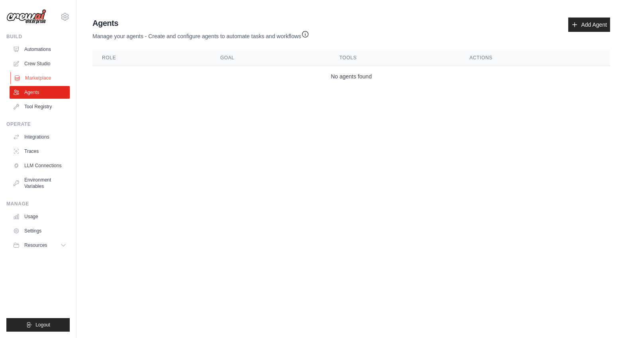
click at [43, 81] on link "Marketplace" at bounding box center [40, 78] width 60 height 13
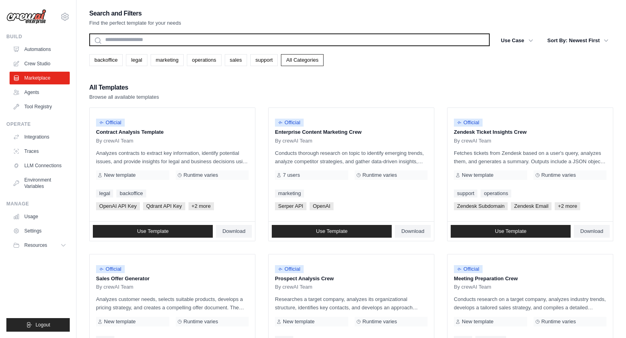
click at [142, 41] on input "text" at bounding box center [289, 39] width 401 height 13
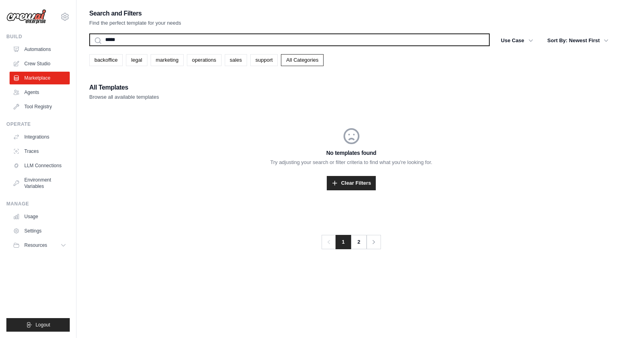
type input "*****"
click at [89, 46] on button "Search" at bounding box center [89, 46] width 0 height 0
click at [146, 38] on input "*****" at bounding box center [289, 39] width 401 height 13
type input "****"
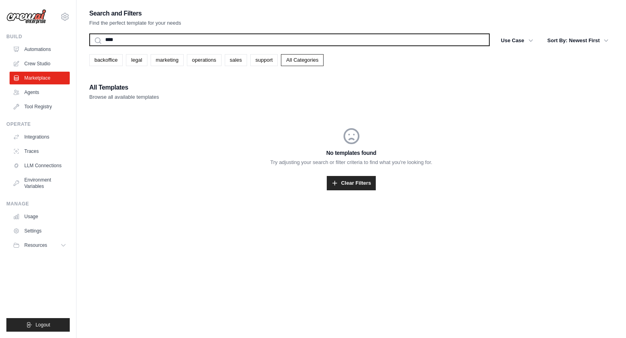
click at [89, 46] on button "Search" at bounding box center [89, 46] width 0 height 0
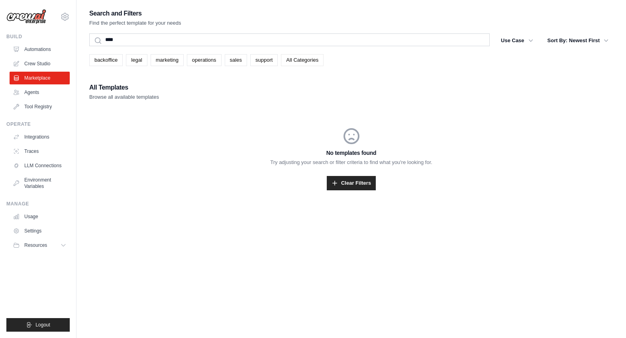
click at [303, 58] on link "All Categories" at bounding box center [302, 60] width 43 height 12
click at [340, 184] on link "Clear Filters" at bounding box center [351, 183] width 49 height 14
click at [60, 63] on link "Crew Studio" at bounding box center [40, 63] width 60 height 13
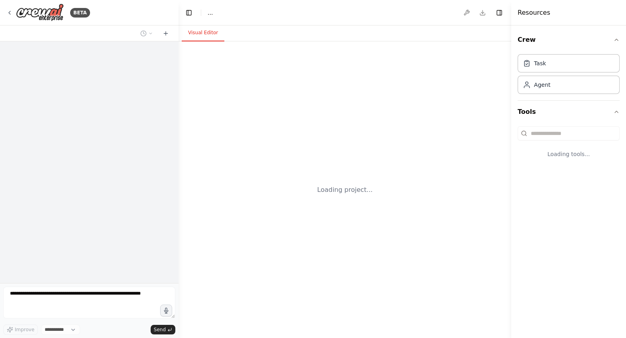
select select "****"
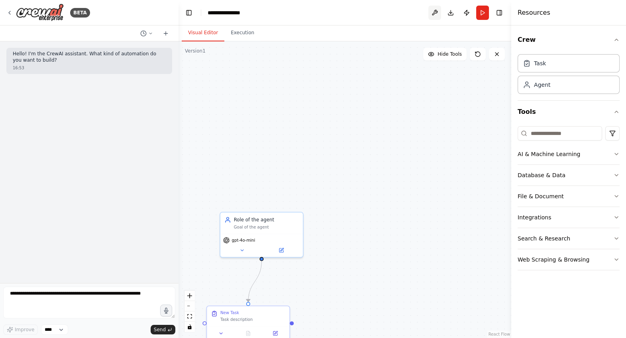
click at [437, 10] on button at bounding box center [435, 13] width 13 height 14
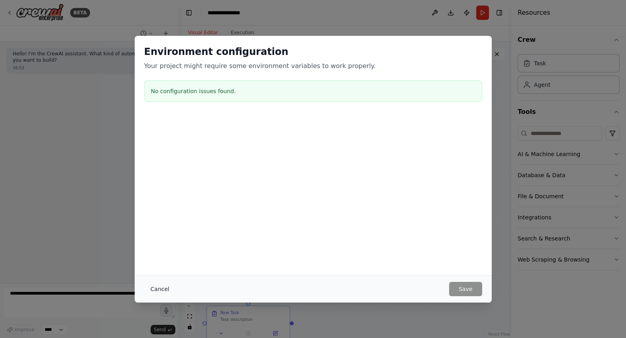
click at [149, 286] on button "Cancel" at bounding box center [159, 289] width 31 height 14
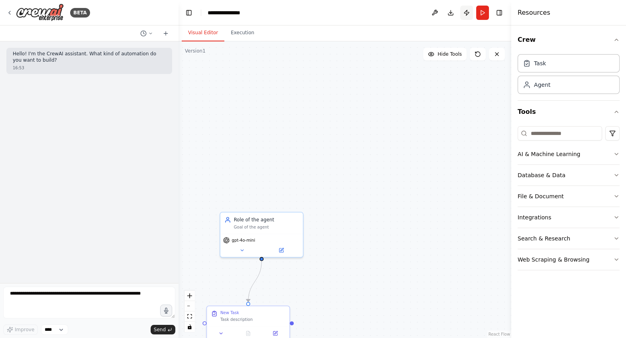
click at [468, 12] on button "Publish" at bounding box center [466, 13] width 13 height 14
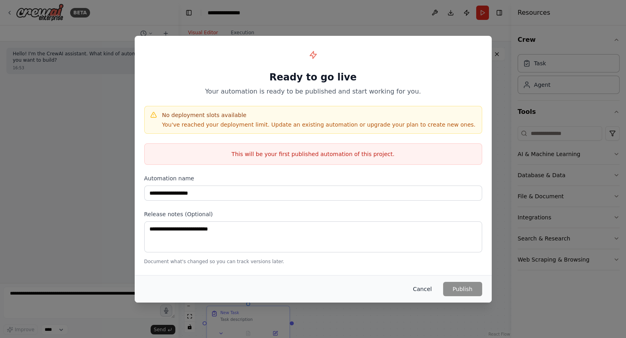
click at [422, 287] on button "Cancel" at bounding box center [422, 289] width 31 height 14
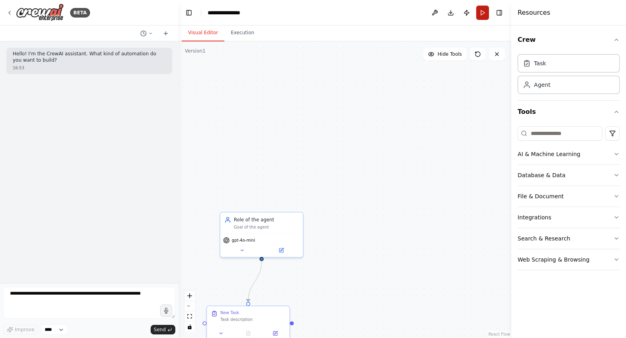
click at [480, 14] on button "Run" at bounding box center [482, 13] width 13 height 14
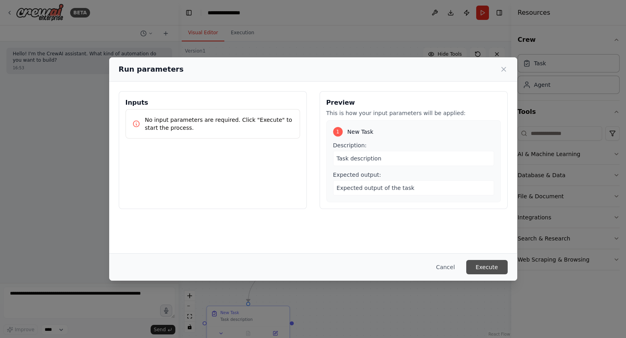
click at [477, 265] on button "Execute" at bounding box center [486, 267] width 41 height 14
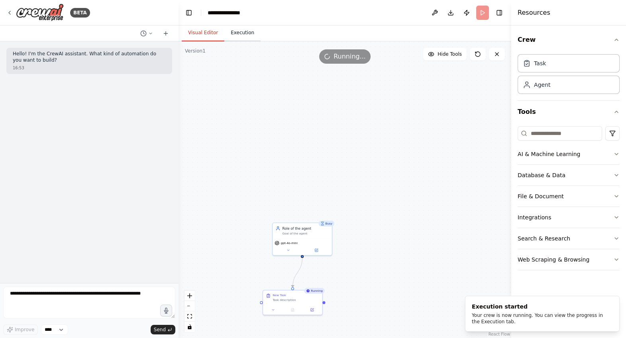
click at [239, 32] on button "Execution" at bounding box center [242, 33] width 36 height 17
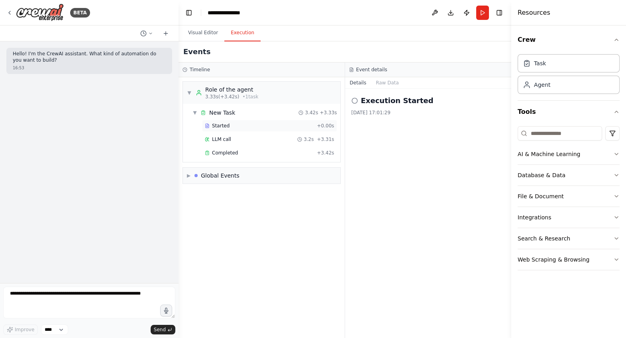
click at [269, 126] on div "Started" at bounding box center [259, 126] width 109 height 6
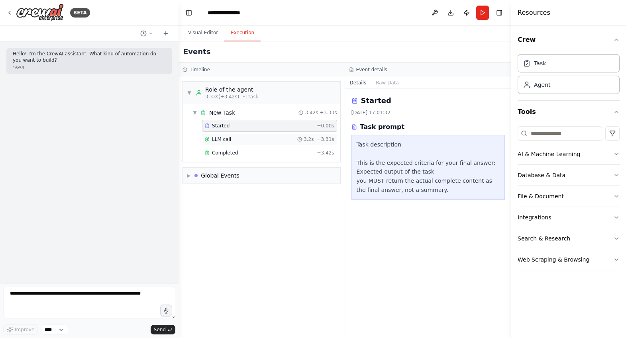
click at [264, 135] on div "LLM call 3.2s + 3.31s" at bounding box center [269, 140] width 135 height 12
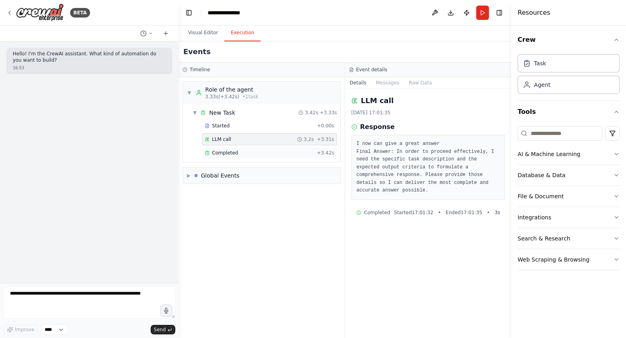
click at [256, 152] on div "Completed" at bounding box center [259, 153] width 109 height 6
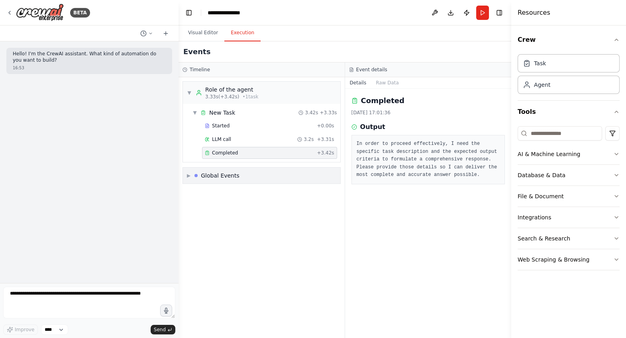
click at [223, 173] on div "Global Events" at bounding box center [220, 176] width 39 height 8
click at [207, 32] on button "Visual Editor" at bounding box center [203, 33] width 43 height 17
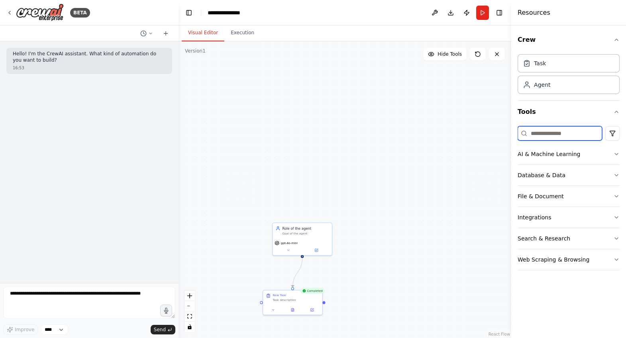
click at [577, 131] on input at bounding box center [560, 133] width 85 height 14
type input "*****"
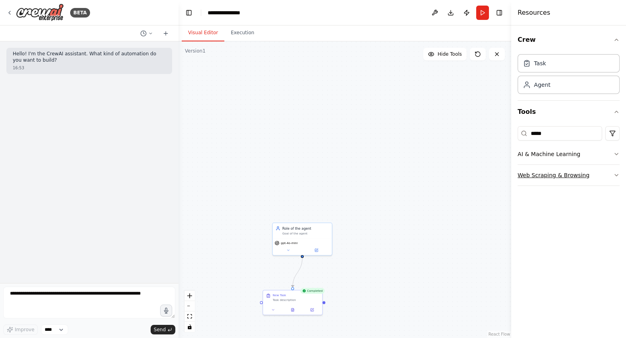
click at [614, 171] on button "Web Scraping & Browsing" at bounding box center [569, 175] width 102 height 21
click at [616, 155] on icon "button" at bounding box center [617, 154] width 6 height 6
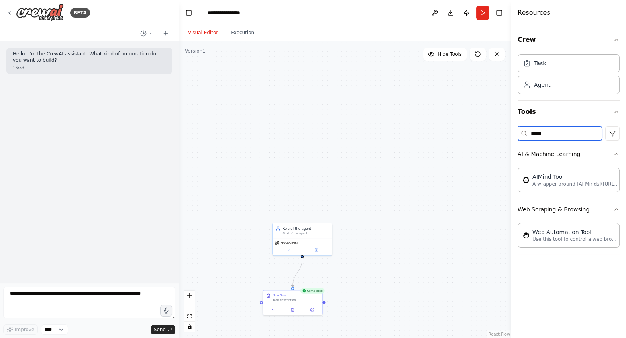
click at [579, 133] on input "*****" at bounding box center [560, 133] width 85 height 14
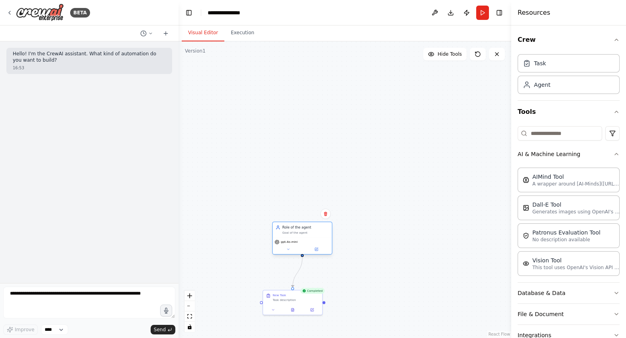
click at [293, 232] on div "Goal of the agent" at bounding box center [305, 233] width 47 height 4
click at [278, 181] on div ".deletable-edge-delete-btn { width: 20px; height: 20px; border: 0px solid #ffff…" at bounding box center [345, 189] width 333 height 297
click at [191, 14] on button "Toggle Left Sidebar" at bounding box center [188, 12] width 11 height 11
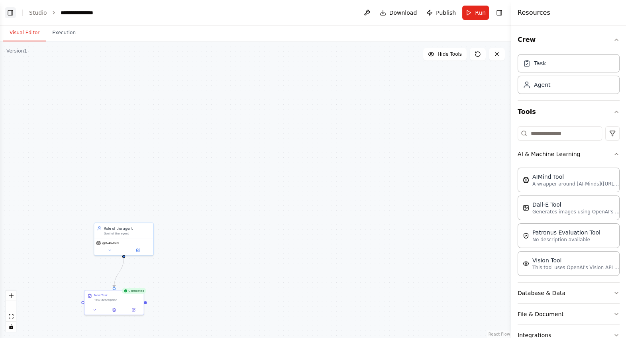
click at [12, 10] on button "Toggle Left Sidebar" at bounding box center [10, 12] width 11 height 11
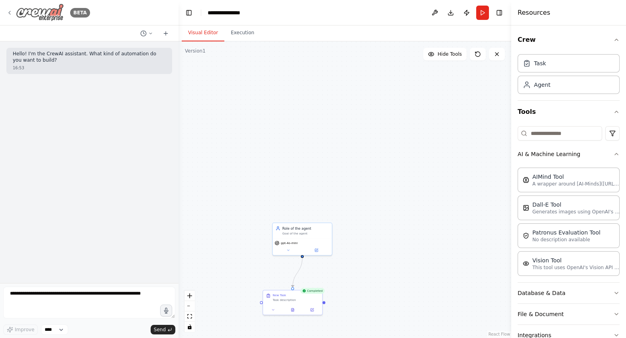
click at [27, 7] on img at bounding box center [40, 13] width 48 height 18
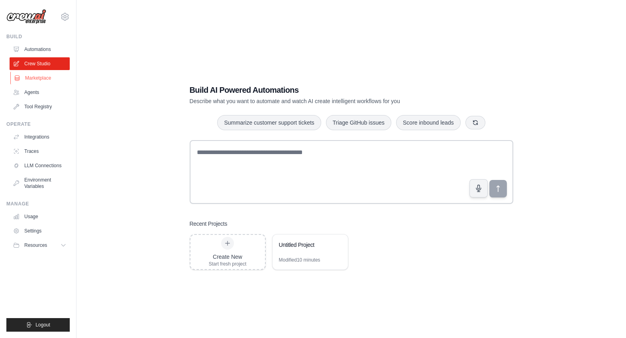
click at [44, 74] on link "Marketplace" at bounding box center [40, 78] width 60 height 13
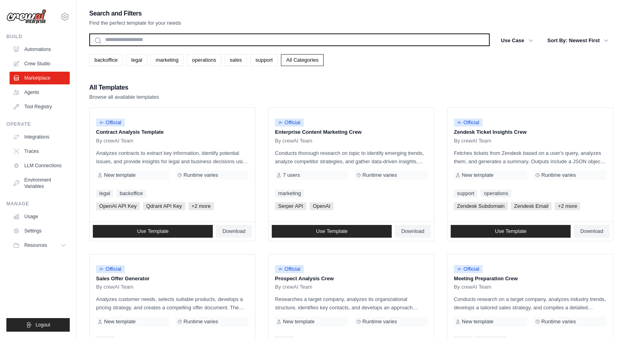
click at [134, 35] on input "text" at bounding box center [289, 39] width 401 height 13
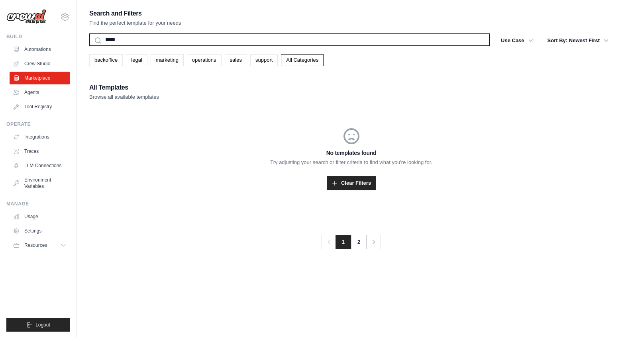
type input "****"
click at [89, 46] on button "Search" at bounding box center [89, 46] width 0 height 0
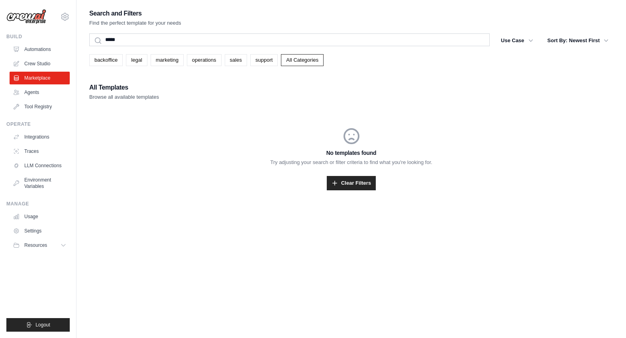
click at [148, 76] on div "Search and Filters Find the perfect template for your needs **** Search Use Cas…" at bounding box center [351, 109] width 524 height 202
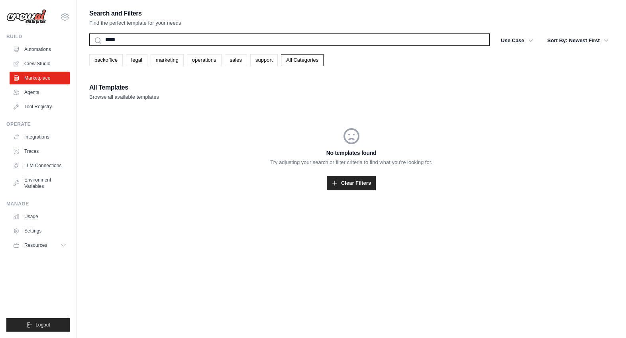
click at [128, 43] on input "****" at bounding box center [289, 39] width 401 height 13
click at [97, 45] on input "****" at bounding box center [289, 39] width 401 height 13
click at [97, 42] on input "****" at bounding box center [289, 39] width 401 height 13
type input "****"
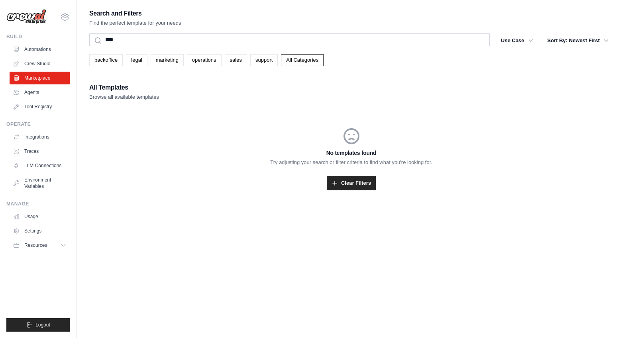
click at [123, 83] on h2 "All Templates" at bounding box center [124, 87] width 70 height 11
click at [566, 40] on button "Sort By: Newest First" at bounding box center [578, 40] width 71 height 14
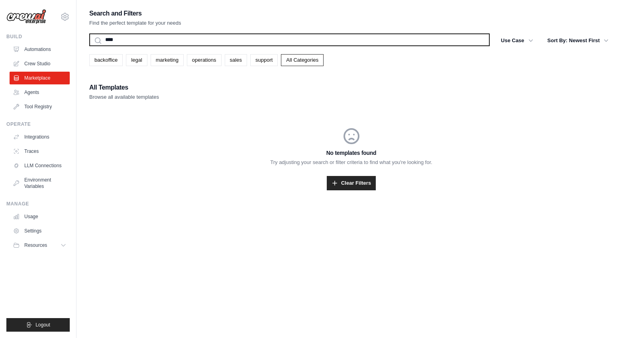
click at [176, 40] on input "****" at bounding box center [289, 39] width 401 height 13
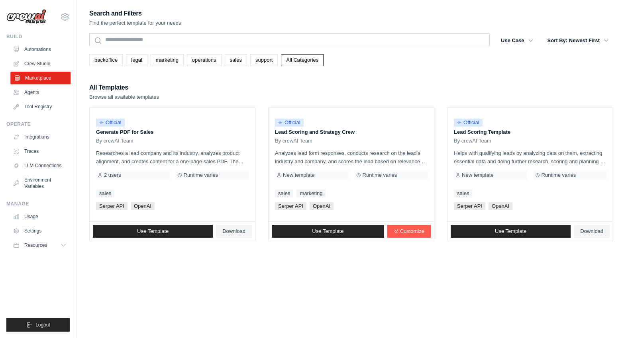
click at [53, 82] on link "Marketplace" at bounding box center [40, 78] width 60 height 13
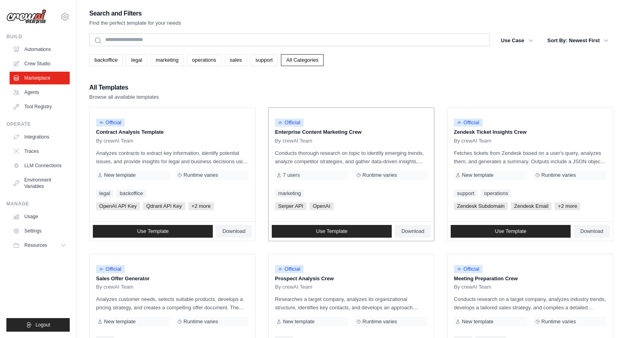
click at [396, 152] on p "Conducts thorough research on topic to identify emerging trends, analyze compet…" at bounding box center [351, 157] width 153 height 17
click at [420, 162] on p "Conducts thorough research on topic to identify emerging trends, analyze compet…" at bounding box center [351, 157] width 153 height 17
click at [307, 134] on p "Enterprise Content Marketing Crew" at bounding box center [351, 132] width 153 height 8
click at [292, 120] on span "Official" at bounding box center [289, 123] width 29 height 8
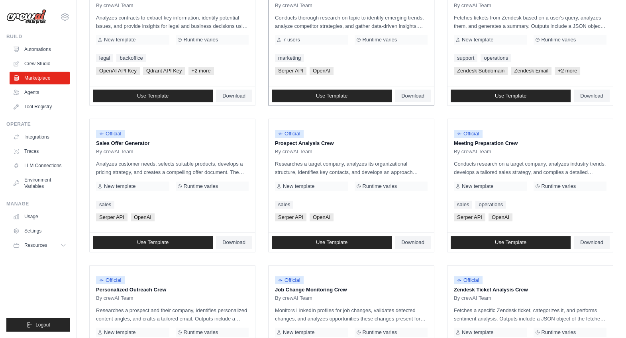
scroll to position [137, 0]
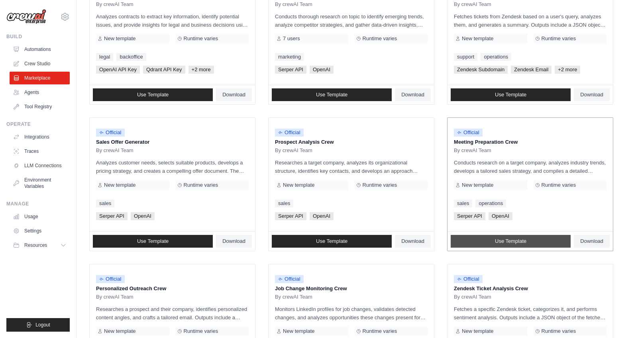
click at [478, 238] on link "Use Template" at bounding box center [511, 241] width 120 height 13
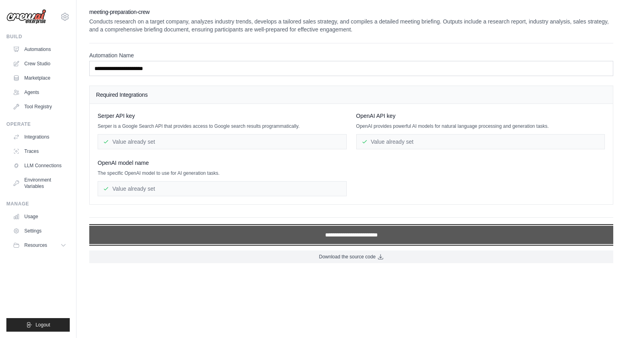
click at [437, 235] on input "**********" at bounding box center [351, 235] width 524 height 18
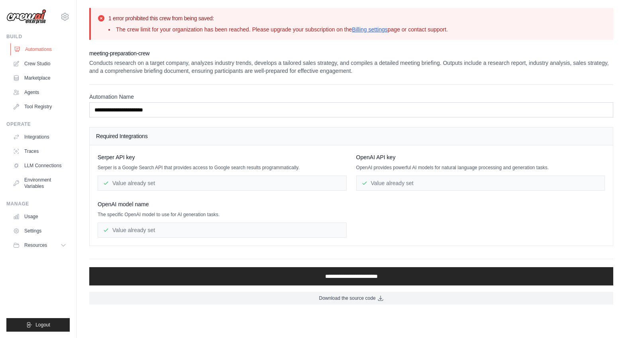
click at [30, 45] on link "Automations" at bounding box center [40, 49] width 60 height 13
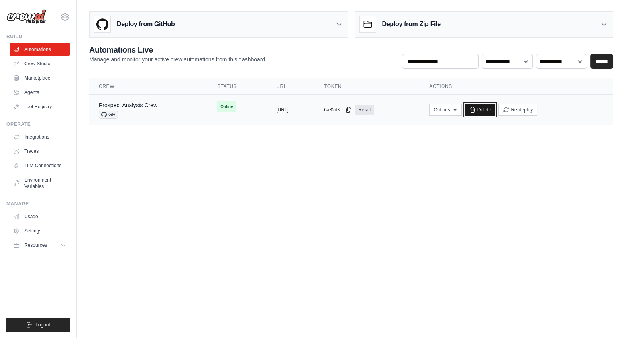
click at [496, 105] on link "Delete" at bounding box center [480, 110] width 31 height 12
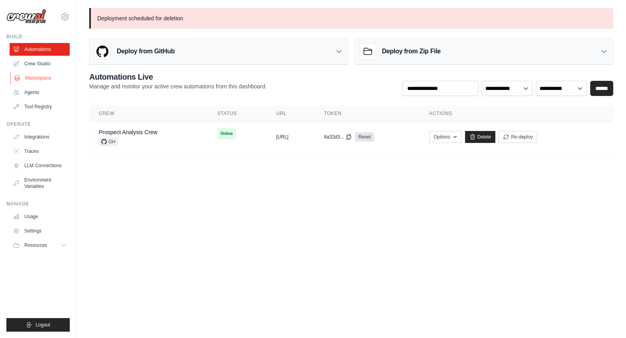
click at [39, 79] on link "Marketplace" at bounding box center [40, 78] width 60 height 13
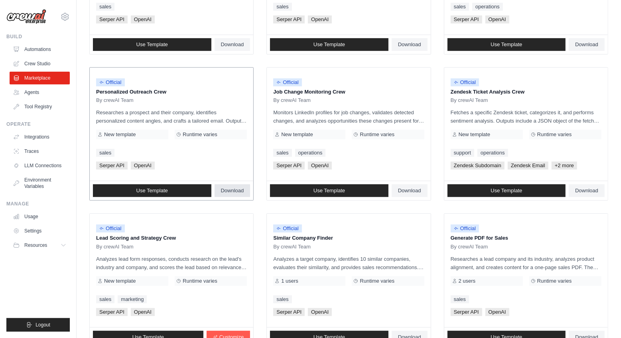
scroll to position [399, 0]
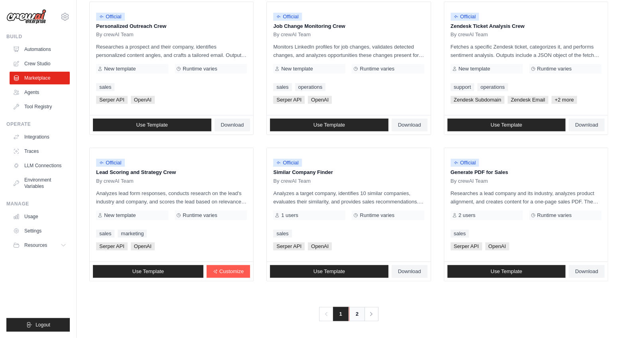
click at [350, 314] on link "2" at bounding box center [357, 314] width 16 height 14
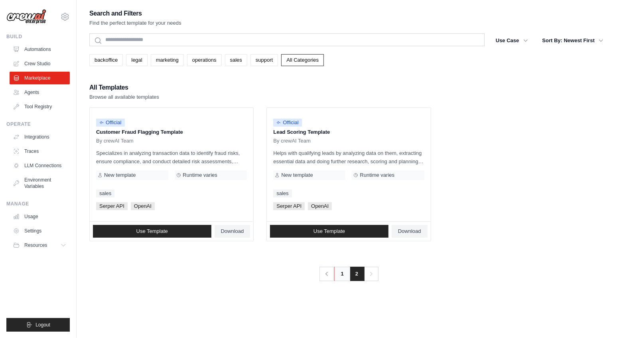
click at [343, 274] on link "1" at bounding box center [342, 274] width 16 height 14
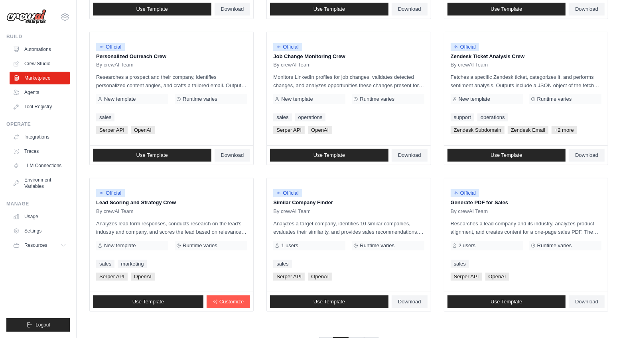
scroll to position [399, 0]
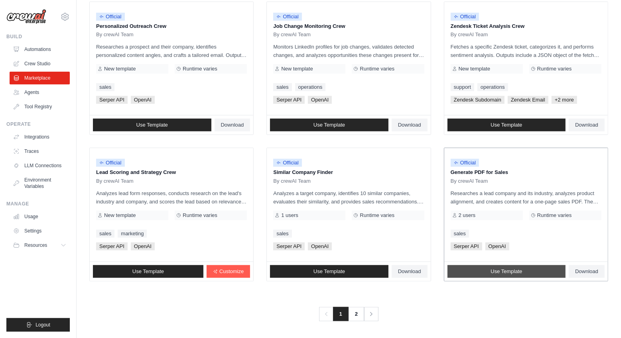
click at [525, 271] on link "Use Template" at bounding box center [506, 272] width 118 height 13
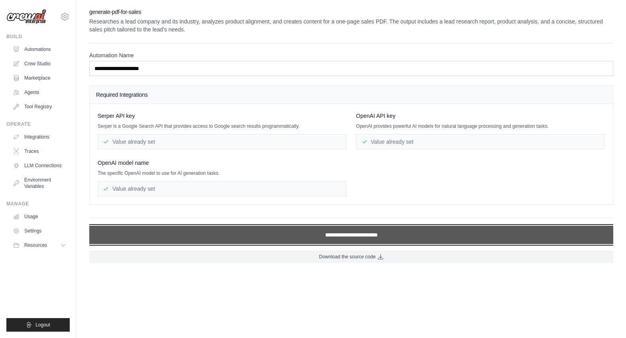
click at [386, 233] on input "**********" at bounding box center [351, 235] width 524 height 18
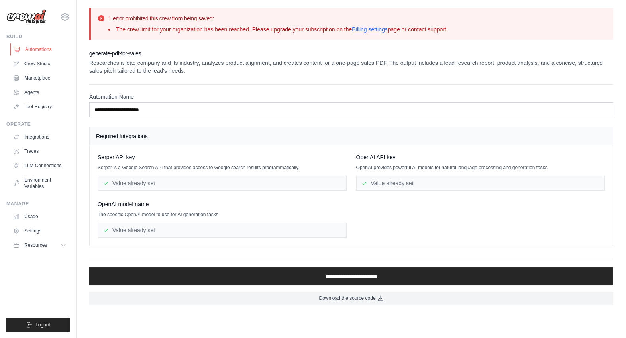
click at [34, 53] on link "Automations" at bounding box center [40, 49] width 60 height 13
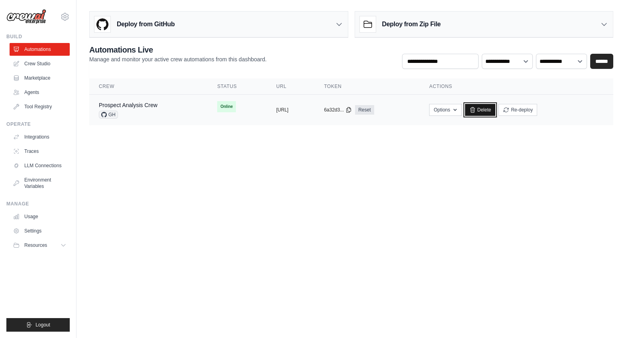
click at [496, 110] on link "Delete" at bounding box center [480, 110] width 31 height 12
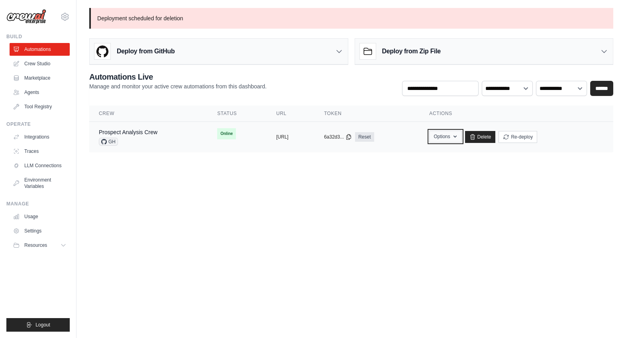
click at [462, 132] on button "Options" at bounding box center [445, 137] width 32 height 12
click at [302, 284] on body "[PERSON_NAME][EMAIL_ADDRESS][DOMAIN_NAME] Settings Build Automations Crew Studi…" at bounding box center [313, 169] width 626 height 338
click at [273, 234] on body "[PERSON_NAME][EMAIL_ADDRESS][DOMAIN_NAME] Settings Build Automations Crew Studi…" at bounding box center [313, 169] width 626 height 338
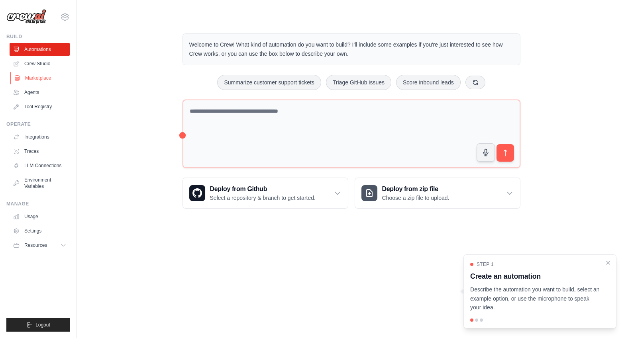
click at [44, 80] on link "Marketplace" at bounding box center [40, 78] width 60 height 13
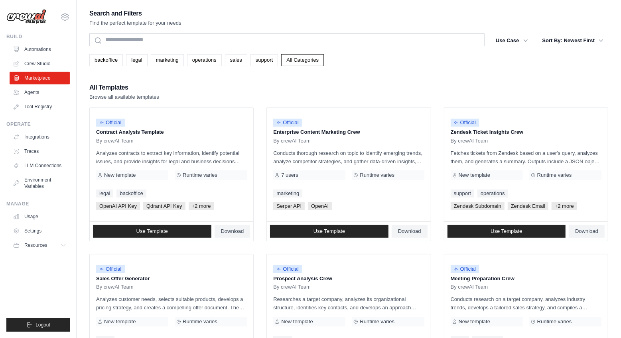
scroll to position [399, 0]
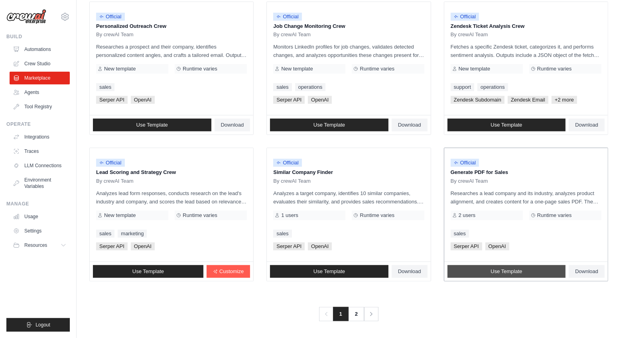
click at [502, 272] on span "Use Template" at bounding box center [505, 272] width 31 height 6
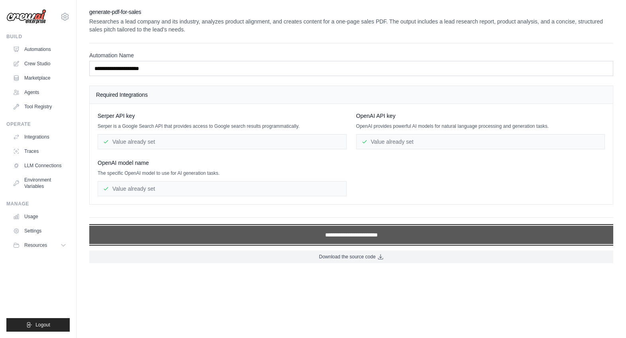
click at [355, 234] on input "**********" at bounding box center [351, 235] width 524 height 18
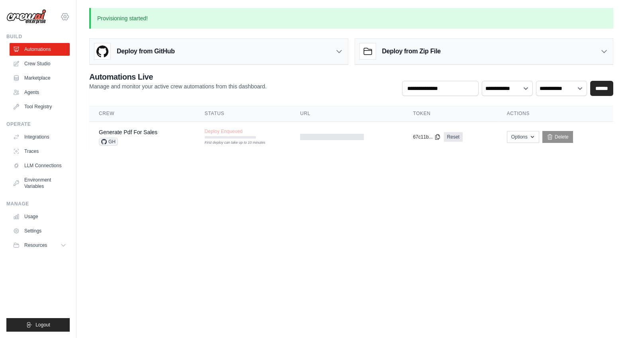
click at [63, 20] on icon at bounding box center [65, 17] width 10 height 10
click at [54, 51] on link "Settings" at bounding box center [65, 54] width 70 height 14
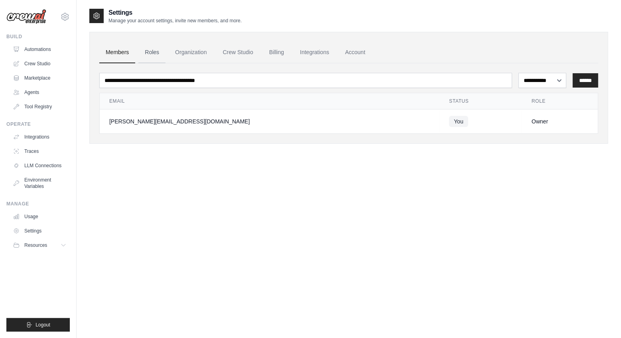
click at [149, 49] on link "Roles" at bounding box center [151, 53] width 27 height 22
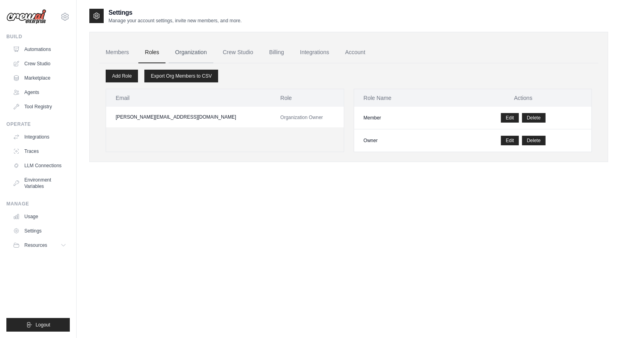
click at [194, 51] on link "Organization" at bounding box center [191, 53] width 44 height 22
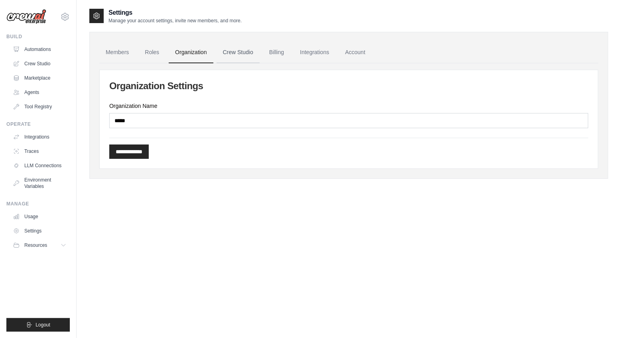
click at [236, 52] on link "Crew Studio" at bounding box center [237, 53] width 43 height 22
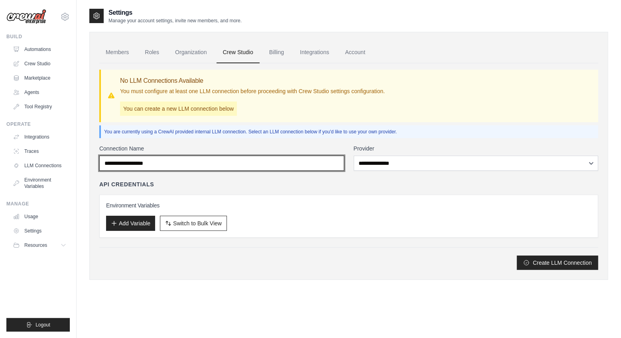
click at [238, 160] on input "Connection Name" at bounding box center [221, 163] width 245 height 15
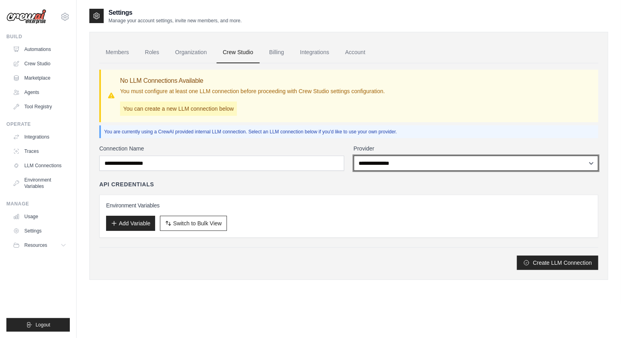
click at [370, 159] on select "**********" at bounding box center [476, 163] width 245 height 15
click at [372, 165] on select "**********" at bounding box center [476, 163] width 245 height 15
select select "******"
click at [354, 156] on select "**********" at bounding box center [476, 163] width 245 height 15
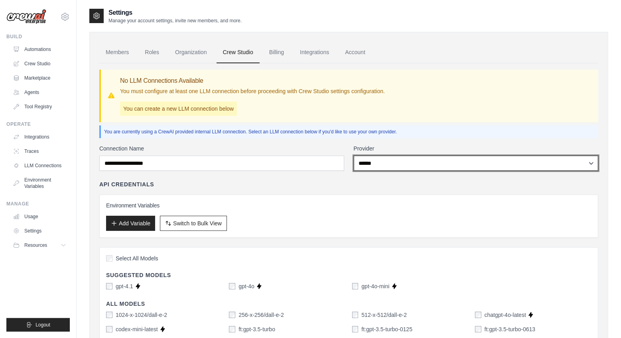
click at [382, 167] on select "**********" at bounding box center [476, 163] width 245 height 15
select select
click at [354, 156] on select "**********" at bounding box center [476, 163] width 245 height 15
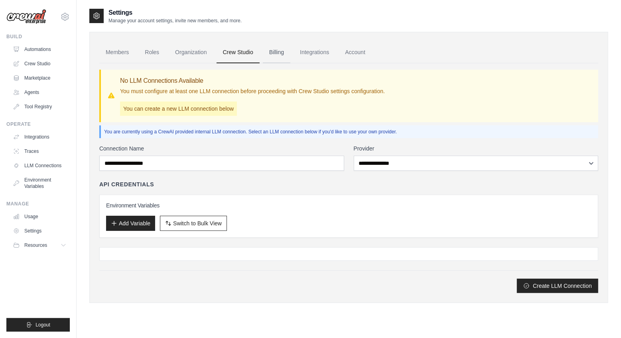
click at [283, 56] on link "Billing" at bounding box center [277, 53] width 28 height 22
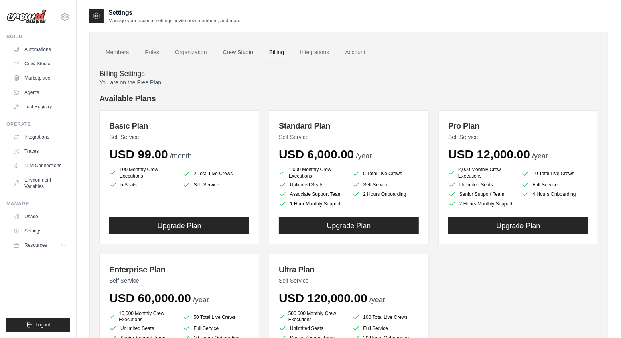
click at [256, 53] on link "Crew Studio" at bounding box center [237, 53] width 43 height 22
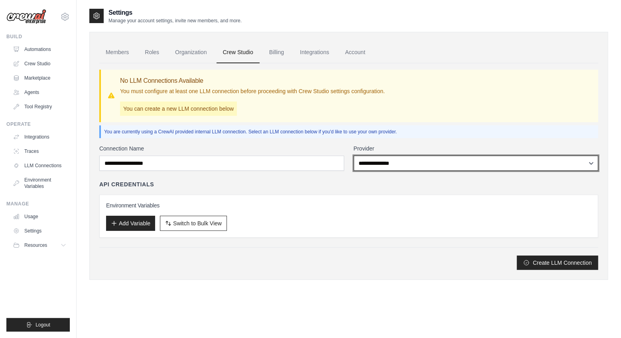
click at [363, 157] on select "**********" at bounding box center [476, 163] width 245 height 15
select select "******"
click at [354, 156] on select "**********" at bounding box center [476, 163] width 245 height 15
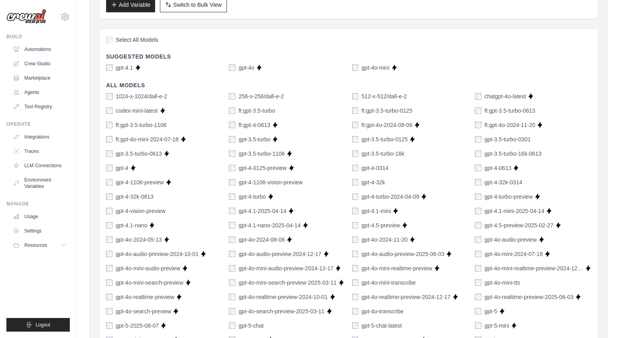
scroll to position [195, 0]
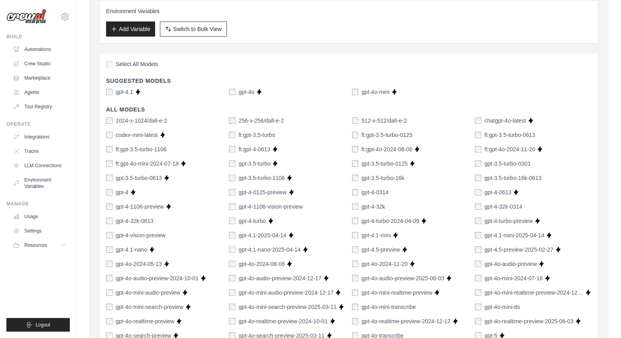
click at [238, 93] on div "gpt-4o" at bounding box center [242, 92] width 26 height 8
click at [235, 93] on div "gpt-4o" at bounding box center [242, 92] width 26 height 8
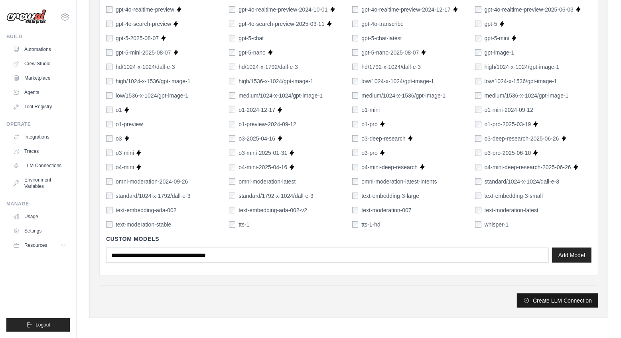
click at [538, 297] on button "Create LLM Connection" at bounding box center [557, 301] width 81 height 14
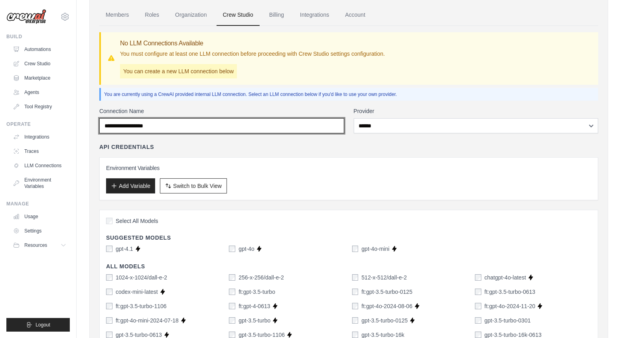
scroll to position [35, 0]
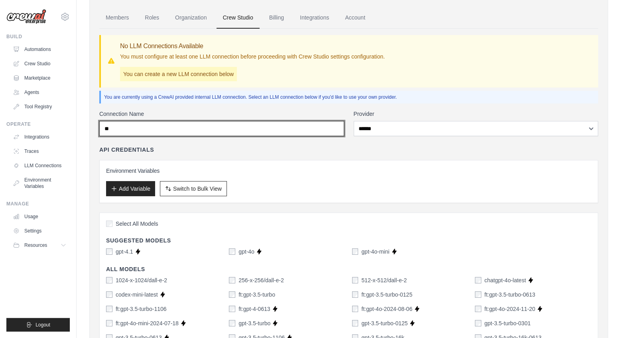
type input "*"
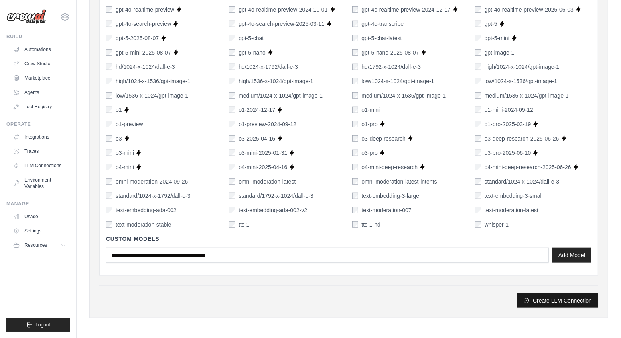
type input "*******"
click at [553, 302] on button "Create LLM Connection" at bounding box center [557, 301] width 81 height 14
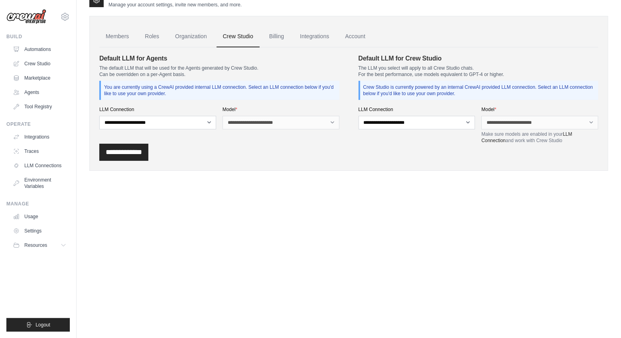
scroll to position [0, 0]
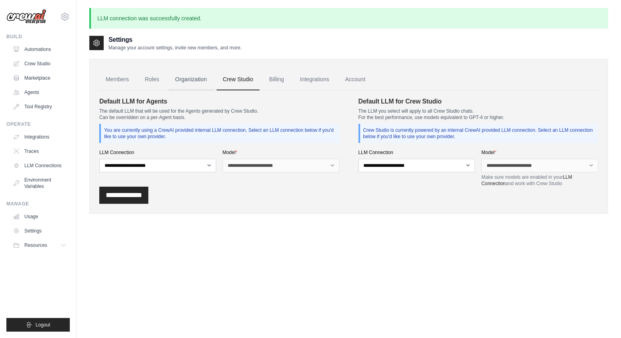
click at [195, 77] on link "Organization" at bounding box center [191, 80] width 44 height 22
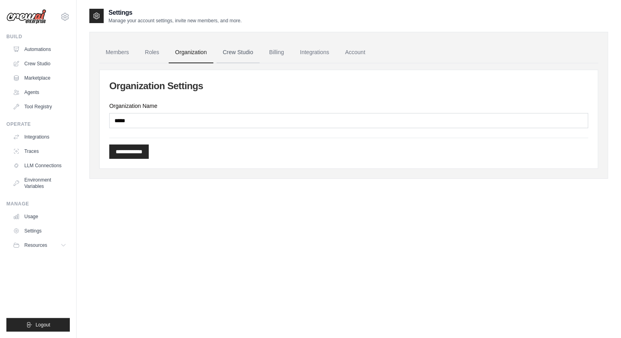
click at [240, 53] on link "Crew Studio" at bounding box center [237, 53] width 43 height 22
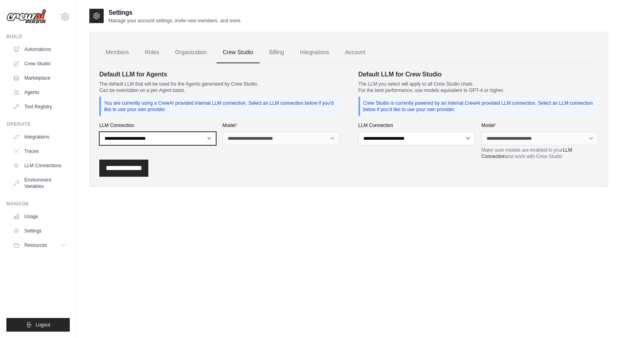
click at [193, 140] on select "**********" at bounding box center [157, 139] width 117 height 14
click at [99, 132] on select "**********" at bounding box center [157, 139] width 117 height 14
click at [196, 142] on select "**********" at bounding box center [157, 139] width 117 height 14
select select "******"
click at [99, 132] on select "**********" at bounding box center [157, 139] width 117 height 14
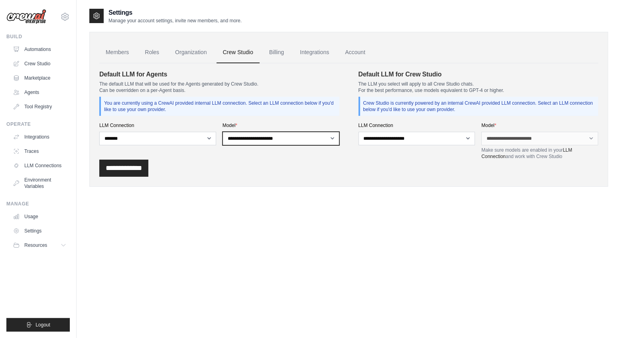
click at [234, 137] on select "**********" at bounding box center [280, 139] width 117 height 14
select select "**********"
click at [222, 132] on select "**********" at bounding box center [280, 139] width 117 height 14
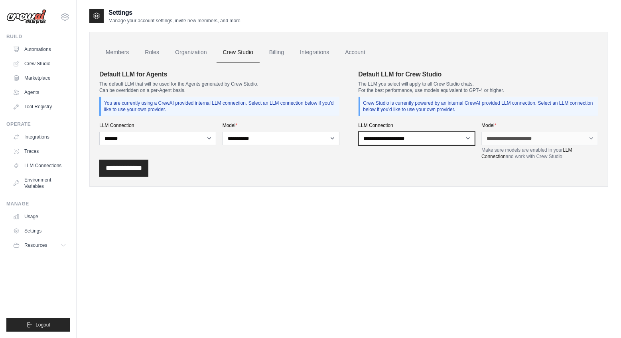
click at [378, 144] on select "**********" at bounding box center [416, 139] width 117 height 14
select select "******"
click at [358, 132] on select "**********" at bounding box center [416, 139] width 117 height 14
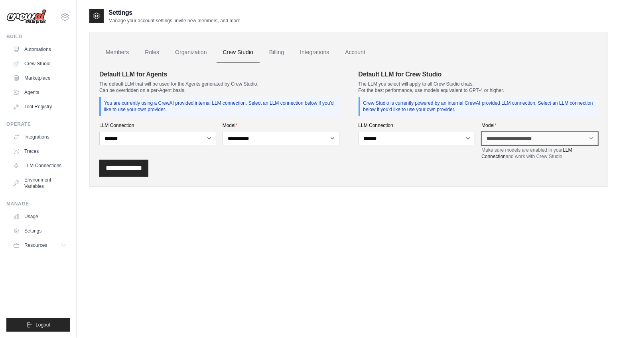
click at [487, 138] on select "**********" at bounding box center [539, 139] width 117 height 14
select select "*******"
click at [481, 132] on select "**********" at bounding box center [539, 139] width 117 height 14
click at [144, 165] on input "**********" at bounding box center [123, 168] width 49 height 17
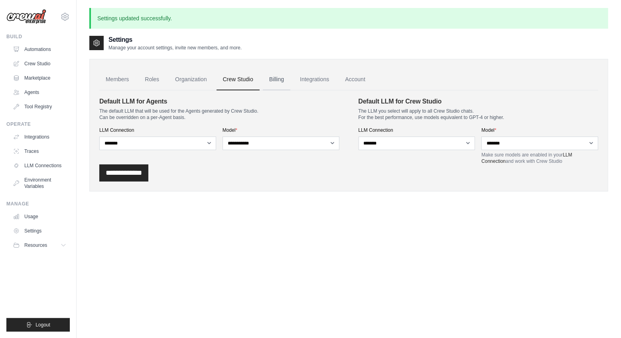
click at [270, 84] on link "Billing" at bounding box center [277, 80] width 28 height 22
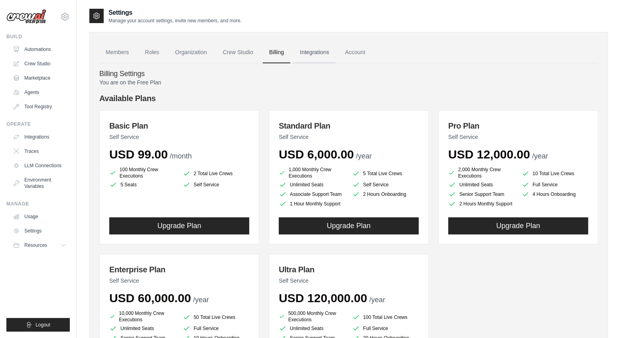
click at [311, 50] on link "Integrations" at bounding box center [314, 53] width 42 height 22
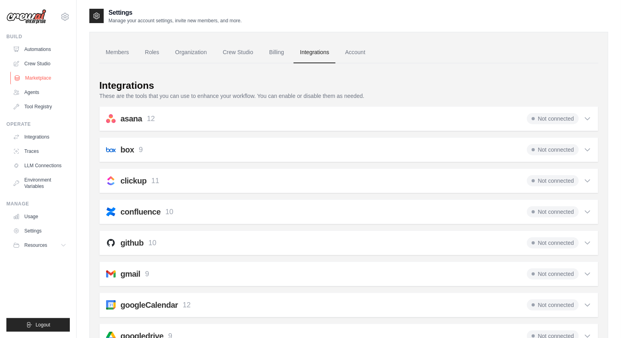
click at [31, 80] on link "Marketplace" at bounding box center [40, 78] width 60 height 13
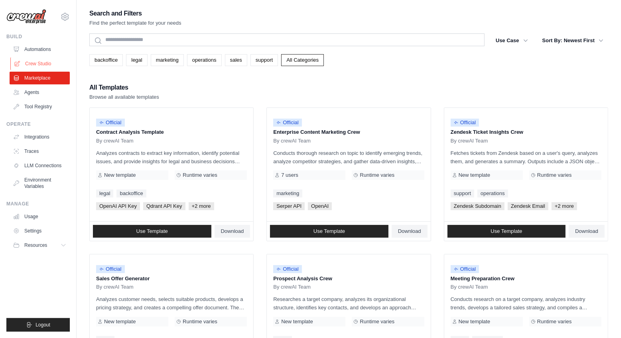
click at [44, 63] on link "Crew Studio" at bounding box center [40, 63] width 60 height 13
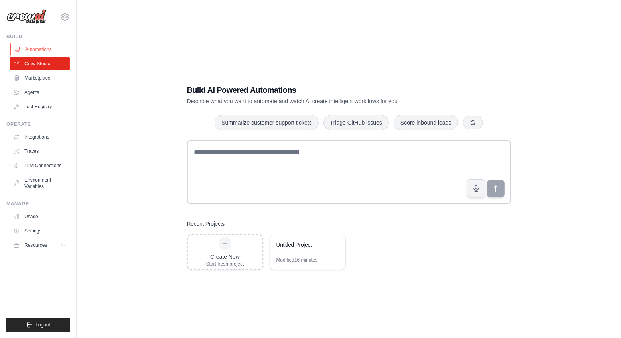
click at [41, 55] on link "Automations" at bounding box center [40, 49] width 60 height 13
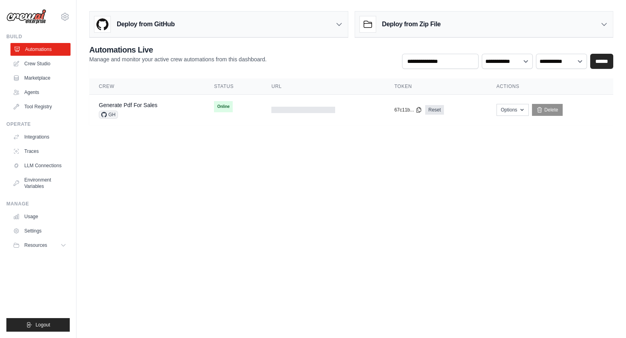
click at [41, 49] on link "Automations" at bounding box center [40, 49] width 60 height 13
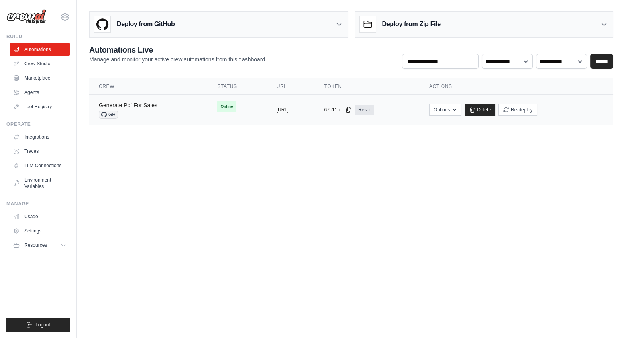
click at [144, 107] on link "Generate Pdf For Sales" at bounding box center [128, 105] width 59 height 6
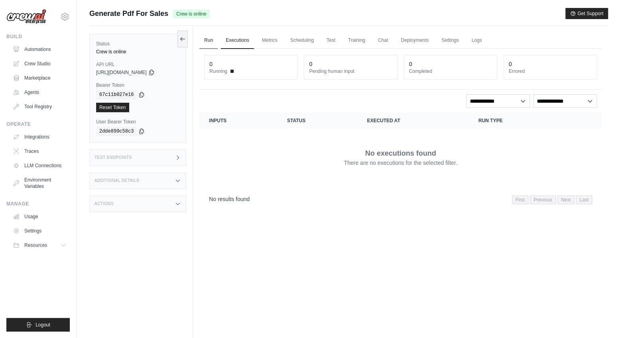
click at [213, 41] on link "Run" at bounding box center [208, 40] width 18 height 17
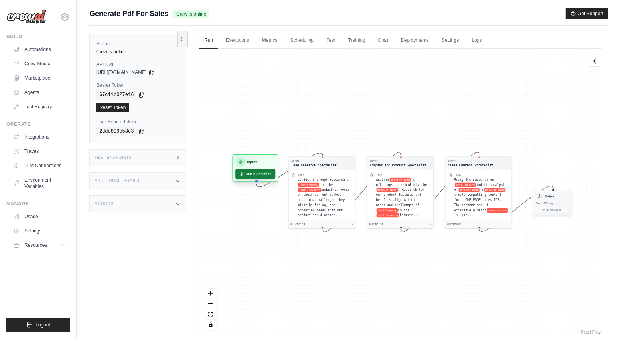
click at [255, 177] on button "Run Automation" at bounding box center [255, 174] width 40 height 10
